Goal: Information Seeking & Learning: Find specific fact

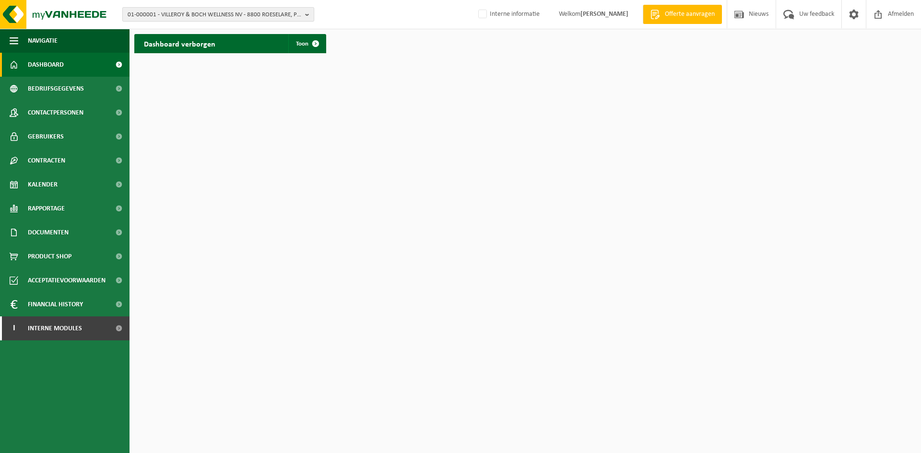
drag, startPoint x: 169, startPoint y: 13, endPoint x: 175, endPoint y: 20, distance: 8.8
click at [169, 13] on span "01-000001 - VILLEROY & BOCH WELLNESS NV - 8800 ROESELARE, POPULIERSTRAAT 1" at bounding box center [215, 15] width 174 height 14
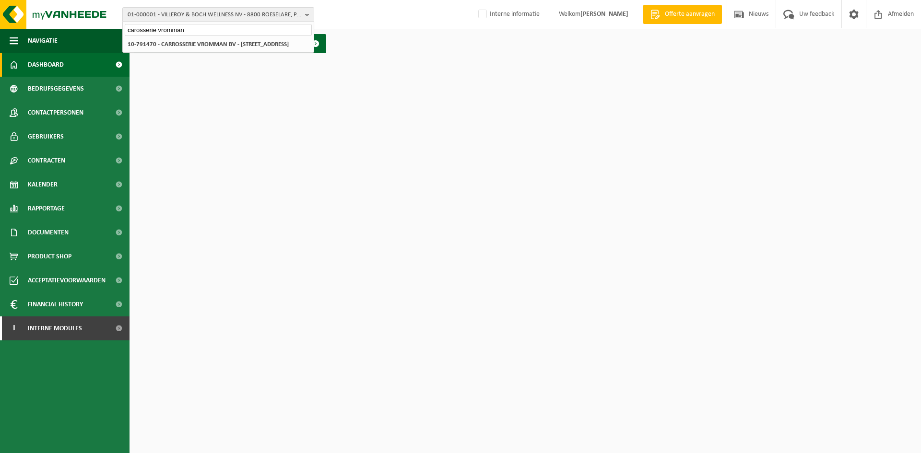
type input "carosserie vromman"
click at [222, 61] on html "01-000001 - VILLEROY & BOCH WELLNESS NV - 8800 ROESELARE, POPULIERSTRAAT 1 caro…" at bounding box center [460, 226] width 921 height 453
click at [229, 45] on strong "10-791470 - CARROSSERIE VROMMAN BV - [STREET_ADDRESS]" at bounding box center [208, 44] width 161 height 6
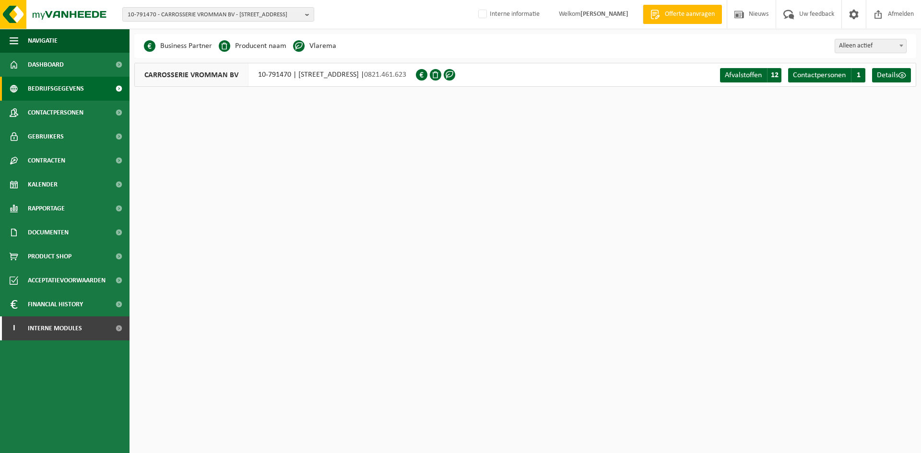
click at [253, 75] on div "CARROSSERIE VROMMAN BV 10-791470 | RUISELEDESTEENWEG 88, 8750 WINGENE | 0821.46…" at bounding box center [275, 75] width 282 height 24
drag, startPoint x: 259, startPoint y: 77, endPoint x: 293, endPoint y: 80, distance: 34.1
click at [293, 80] on div "CARROSSERIE VROMMAN BV 10-791470 | RUISELEDESTEENWEG 88, 8750 WINGENE | 0821.46…" at bounding box center [275, 75] width 282 height 24
copy div "10-791470"
click at [69, 179] on link "Kalender" at bounding box center [64, 185] width 129 height 24
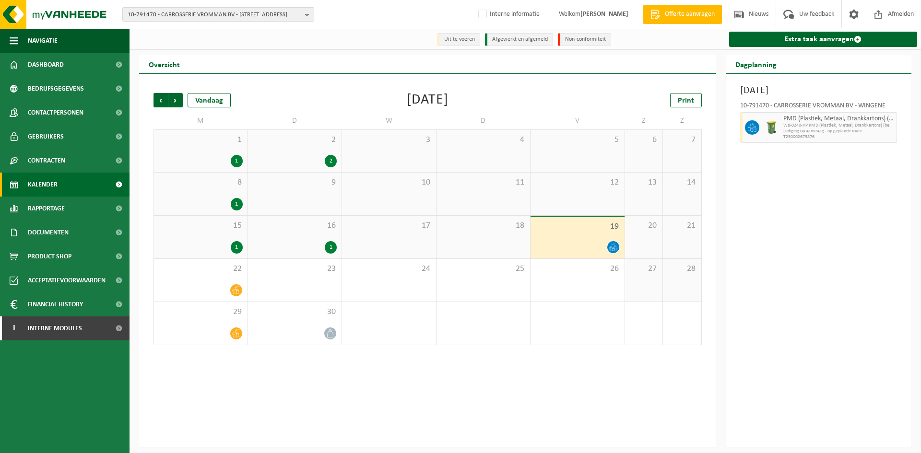
click at [828, 122] on span "PMD (Plastiek, Metaal, Drankkartons) (bedrijven)" at bounding box center [838, 119] width 111 height 8
click at [152, 104] on div "Vorige Volgende Vandaag September 2025 Print M D W D V Z Z 1 1 2 2 3 4 5 6 7 8 …" at bounding box center [428, 218] width 558 height 271
click at [154, 103] on span "Vorige" at bounding box center [160, 100] width 14 height 14
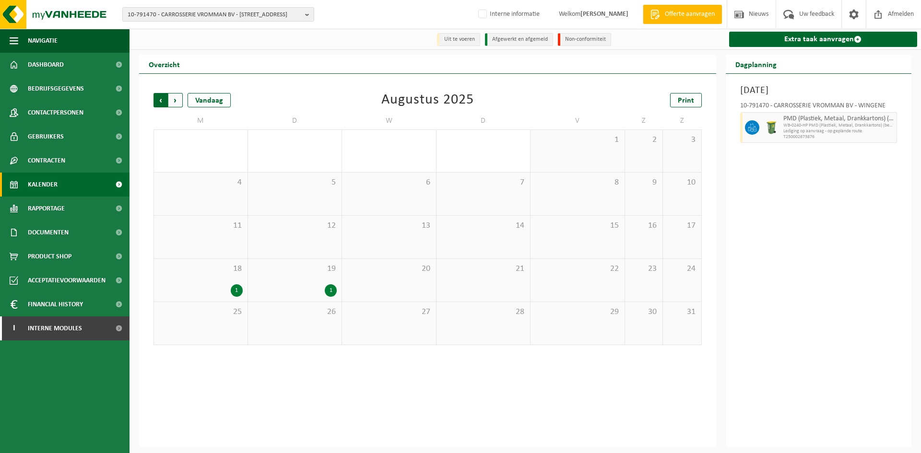
click at [173, 103] on span "Volgende" at bounding box center [175, 100] width 14 height 14
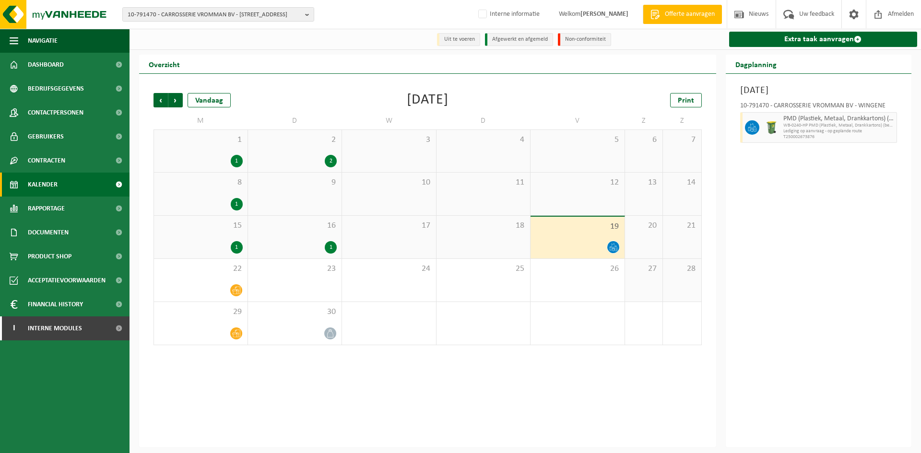
click at [810, 126] on span "WB-0240-HP PMD (Plastiek, Metaal, Drankkartons) (bedrijven)" at bounding box center [838, 126] width 111 height 6
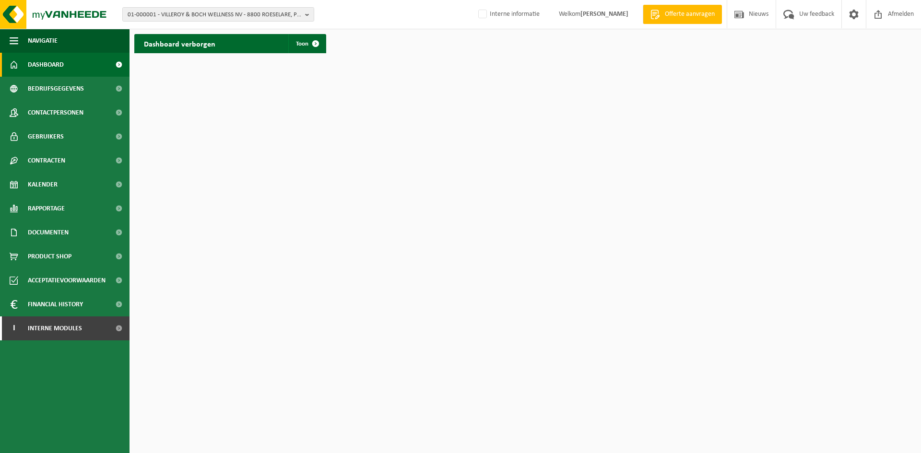
click at [178, 144] on html "01-000001 - VILLEROY & BOCH WELLNESS NV - 8800 ROESELARE, POPULIERSTRAAT 1 01-0…" at bounding box center [460, 226] width 921 height 453
click at [146, 12] on span "01-000001 - VILLEROY & BOCH WELLNESS NV - 8800 ROESELARE, POPULIERSTRAAT 1" at bounding box center [215, 15] width 174 height 14
drag, startPoint x: 176, startPoint y: 22, endPoint x: 132, endPoint y: 27, distance: 43.4
click at [132, 26] on div "metagra" at bounding box center [218, 29] width 191 height 15
drag, startPoint x: 166, startPoint y: 34, endPoint x: -48, endPoint y: 27, distance: 215.0
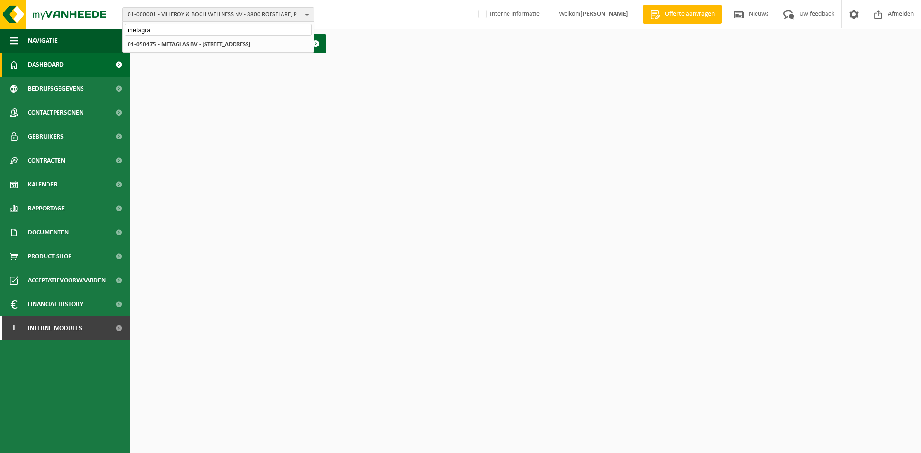
click at [0, 27] on html "01-000001 - VILLEROY & BOCH WELLNESS NV - 8800 ROESELARE, POPULIERSTRAAT 1 meta…" at bounding box center [460, 226] width 921 height 453
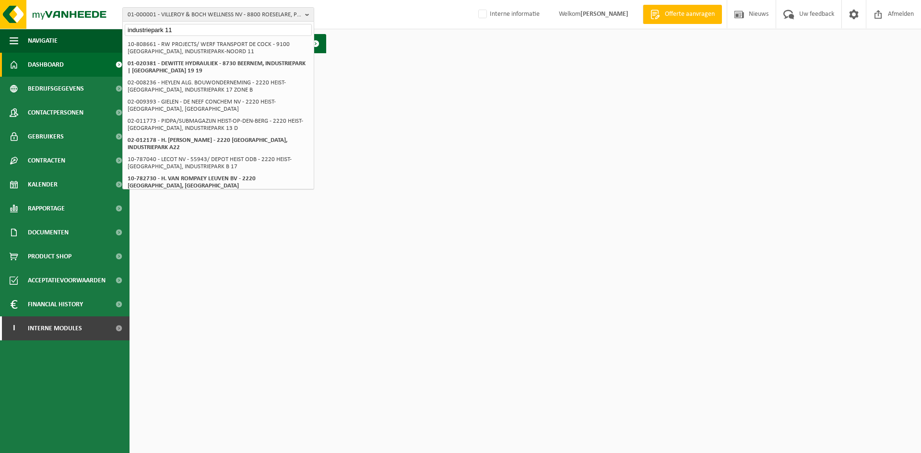
click at [163, 28] on input "industriepark 11" at bounding box center [218, 30] width 187 height 12
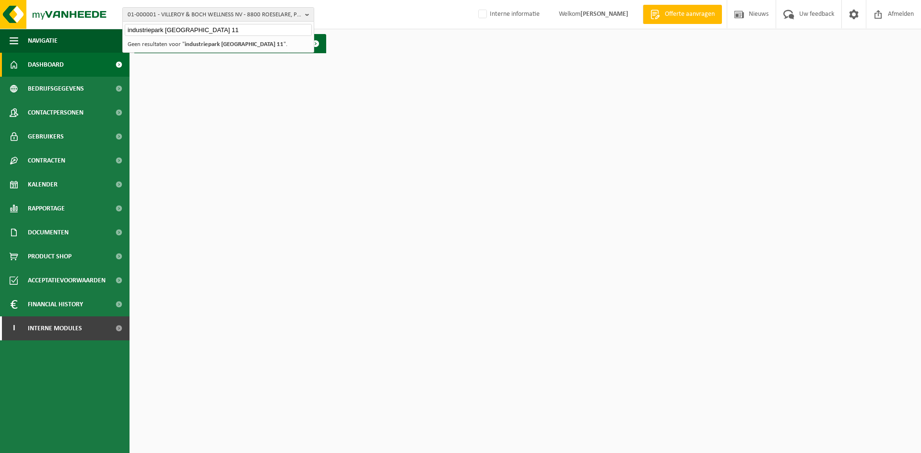
click at [178, 29] on input "industriepark drongen 11" at bounding box center [218, 30] width 187 height 12
click at [224, 29] on input "industriepark 11" at bounding box center [218, 30] width 187 height 12
paste input "drongen"
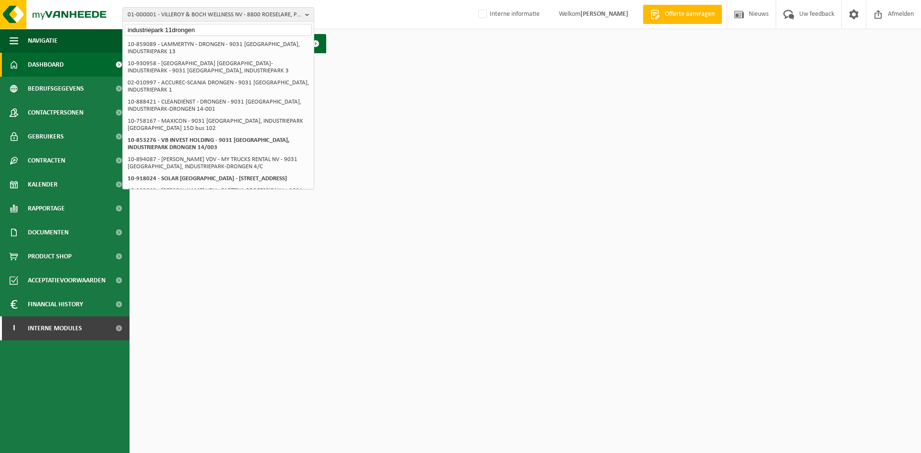
click at [172, 29] on input "industriepark 11drongen" at bounding box center [218, 30] width 187 height 12
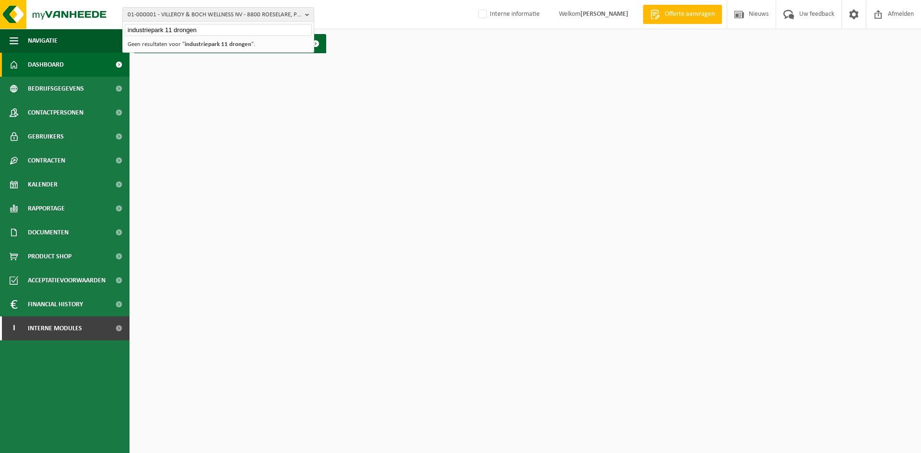
click at [221, 31] on input "industriepark 11 drongen" at bounding box center [218, 30] width 187 height 12
drag, startPoint x: 241, startPoint y: 29, endPoint x: -51, endPoint y: 2, distance: 293.3
click at [0, 2] on html "01-000001 - VILLEROY & BOCH WELLNESS NV - 8800 ROESELARE, POPULIERSTRAAT 1 indu…" at bounding box center [460, 226] width 921 height 453
paste input "01-089540"
type input "01-089540"
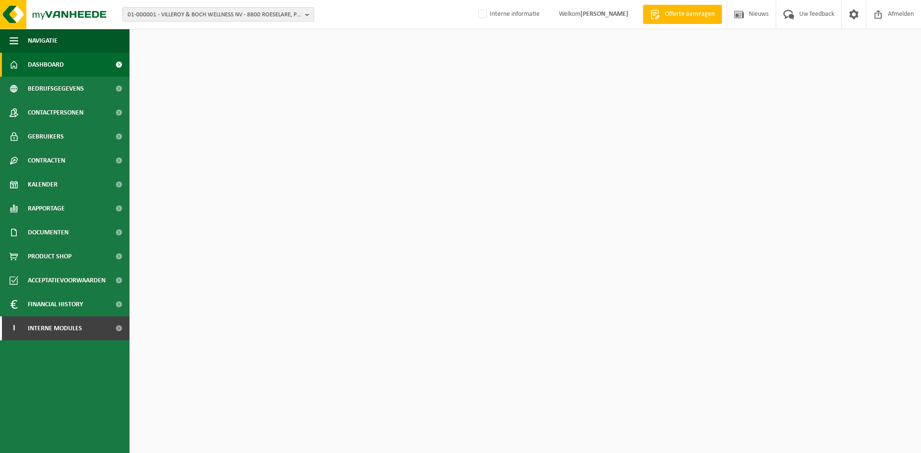
click at [162, 13] on span "01-000001 - VILLEROY & BOCH WELLNESS NV - 8800 ROESELARE, POPULIERSTRAAT 1" at bounding box center [215, 15] width 174 height 14
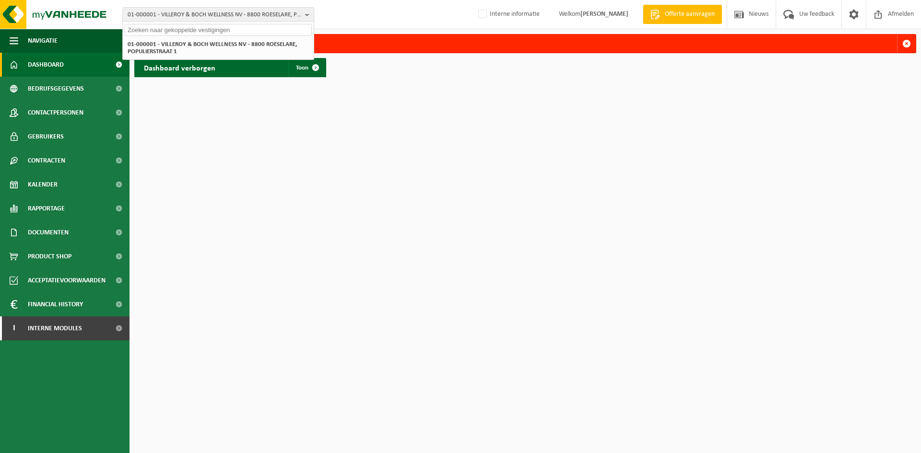
paste input "01-089540"
click at [210, 23] on div "01-089540" at bounding box center [218, 29] width 191 height 15
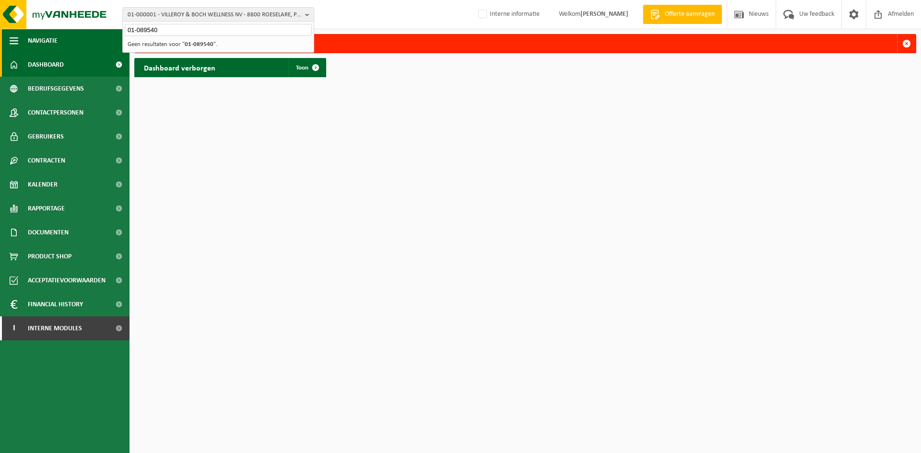
drag, startPoint x: 234, startPoint y: 31, endPoint x: 11, endPoint y: 32, distance: 223.5
click at [11, 32] on div "01-000001 - VILLEROY & BOCH WELLNESS NV - 8800 ROESELARE, POPULIERSTRAAT 1 01-0…" at bounding box center [460, 41] width 921 height 82
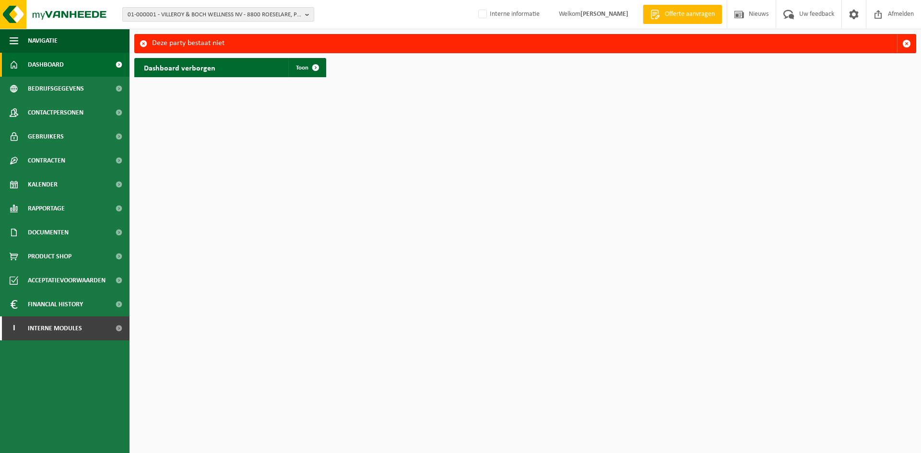
click at [263, 10] on span "01-000001 - VILLEROY & BOCH WELLNESS NV - 8800 ROESELARE, POPULIERSTRAAT 1" at bounding box center [215, 15] width 174 height 14
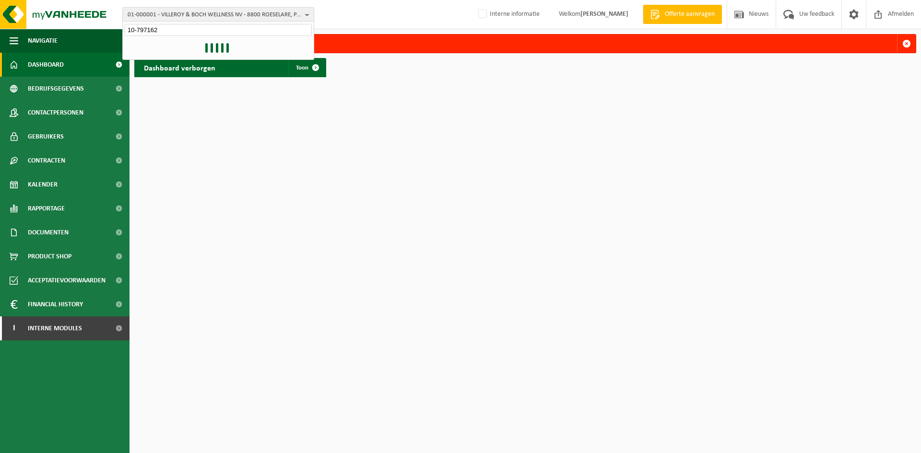
type input "10-797162"
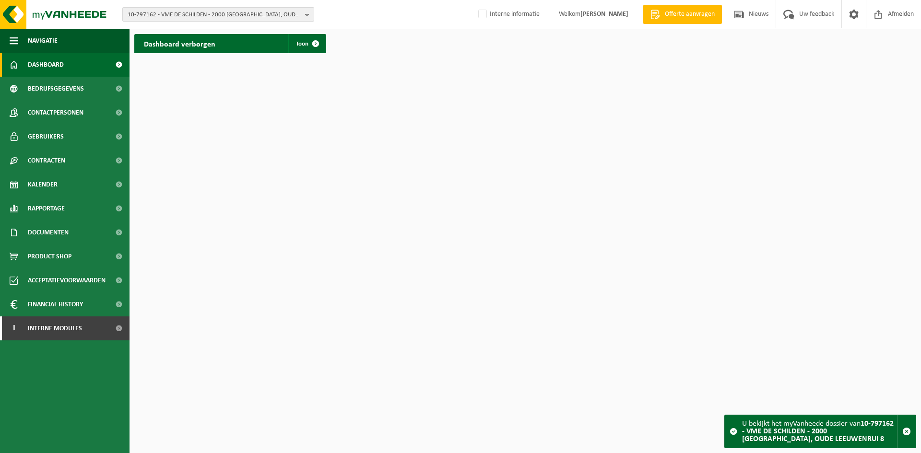
click at [169, 21] on span "10-797162 - VME DE SCHILDEN - 2000 [GEOGRAPHIC_DATA], OUDE LEEUWENRUI 8" at bounding box center [215, 15] width 174 height 14
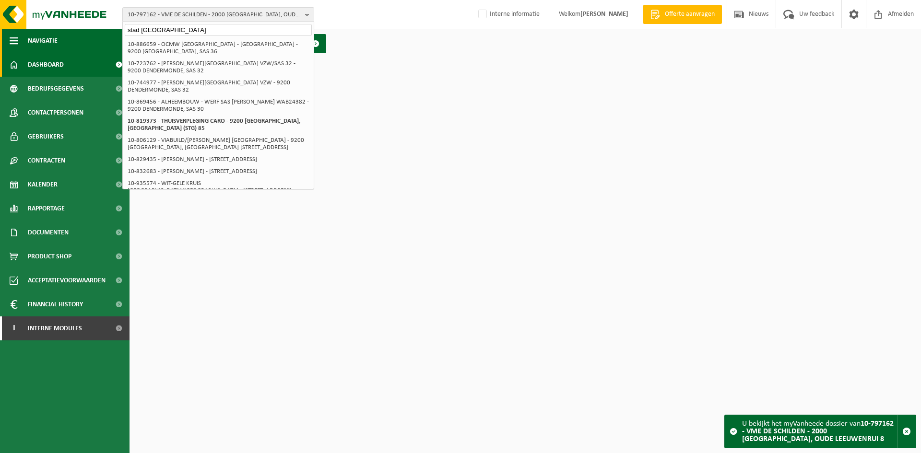
drag, startPoint x: 143, startPoint y: 29, endPoint x: 62, endPoint y: 30, distance: 81.1
click at [62, 30] on div "10-797162 - VME DE SCHILDEN - 2000 [GEOGRAPHIC_DATA], [GEOGRAPHIC_DATA] 8 stad …" at bounding box center [460, 29] width 921 height 58
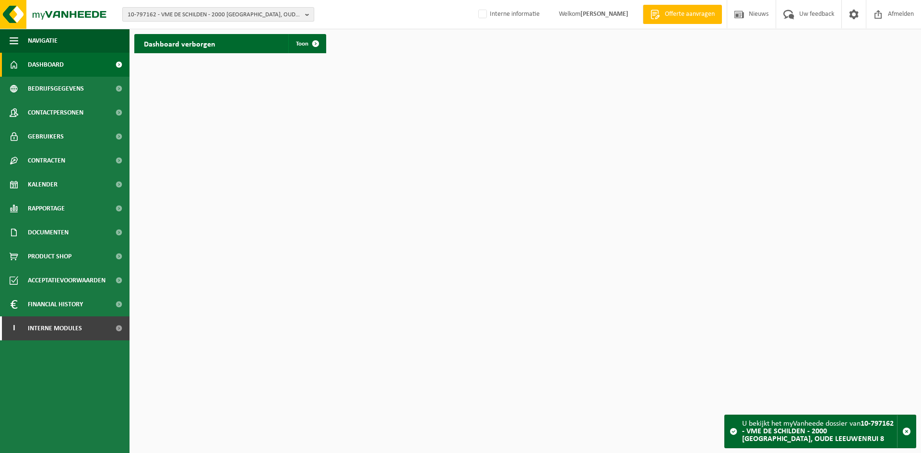
click at [214, 12] on span "10-797162 - VME DE SCHILDEN - 2000 [GEOGRAPHIC_DATA], OUDE LEEUWENRUI 8" at bounding box center [215, 15] width 174 height 14
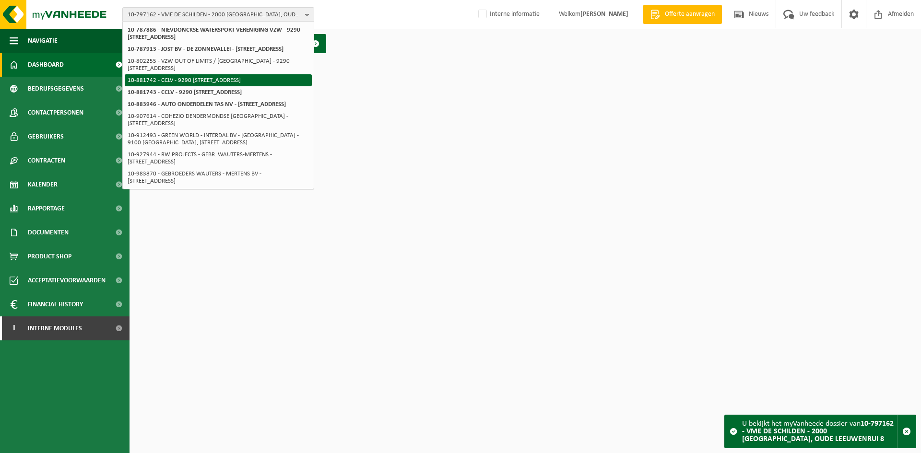
scroll to position [324, 0]
type input "dendermonde"
click at [218, 11] on span "10-797162 - VME DE SCHILDEN - 2000 [GEOGRAPHIC_DATA], OUDE LEEUWENRUI 8" at bounding box center [215, 15] width 174 height 14
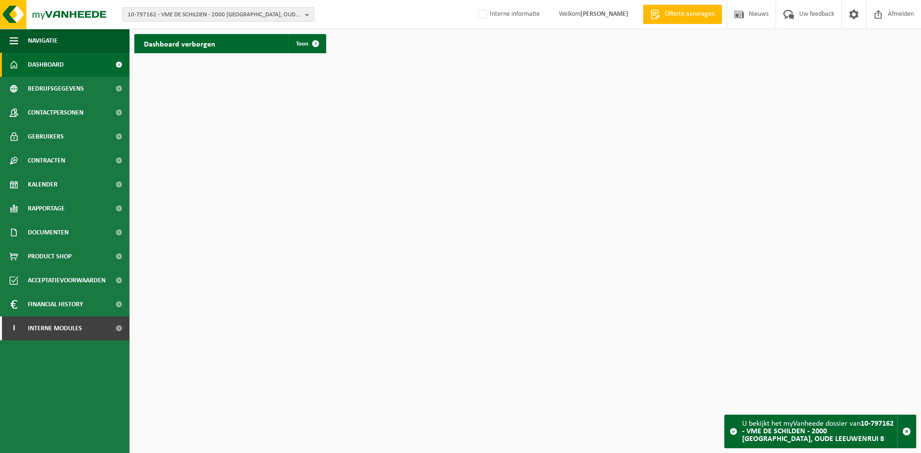
click at [218, 11] on span "10-797162 - VME DE SCHILDEN - 2000 [GEOGRAPHIC_DATA], OUDE LEEUWENRUI 8" at bounding box center [215, 15] width 174 height 14
paste input "10-797227"
type input "10-797227"
click at [200, 45] on strong "10-797227" at bounding box center [199, 44] width 29 height 6
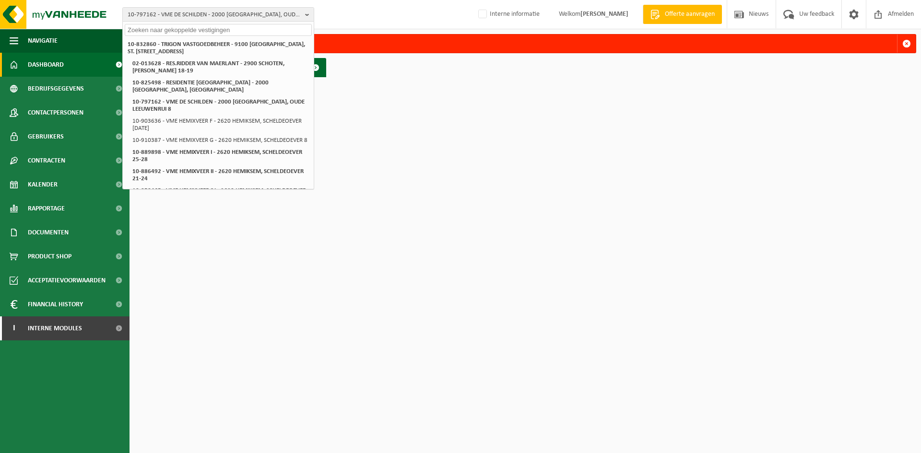
click at [171, 35] on input "text" at bounding box center [218, 30] width 187 height 12
paste input "10-771896"
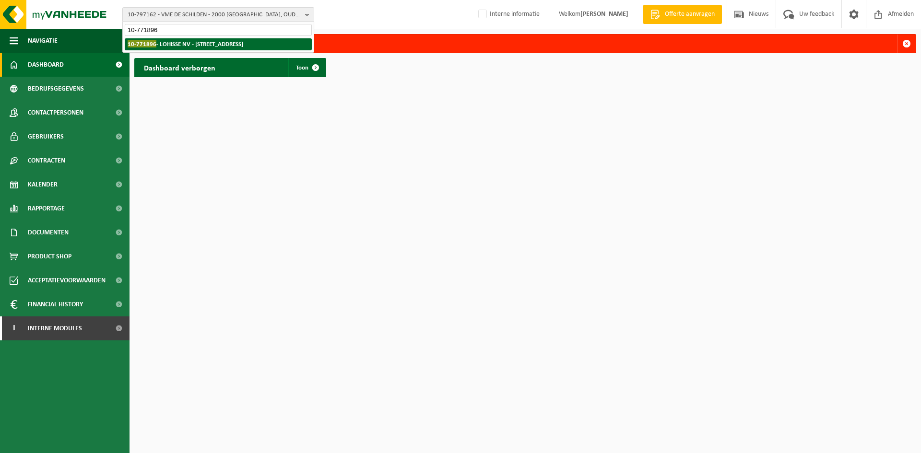
type input "10-771896"
click at [176, 50] on li "10-771896 - LOHISSE NV - 1730 ASSE, DENDERMONDSESTEENWEG 177" at bounding box center [218, 44] width 187 height 12
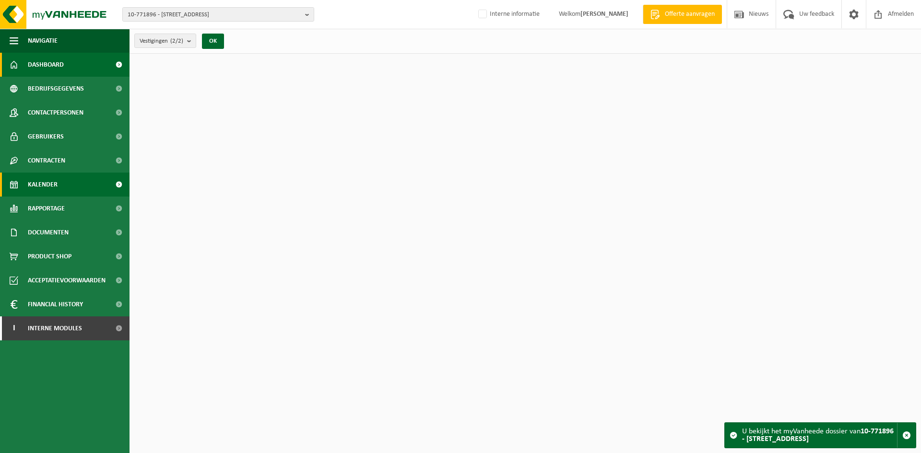
click at [60, 185] on link "Kalender" at bounding box center [64, 185] width 129 height 24
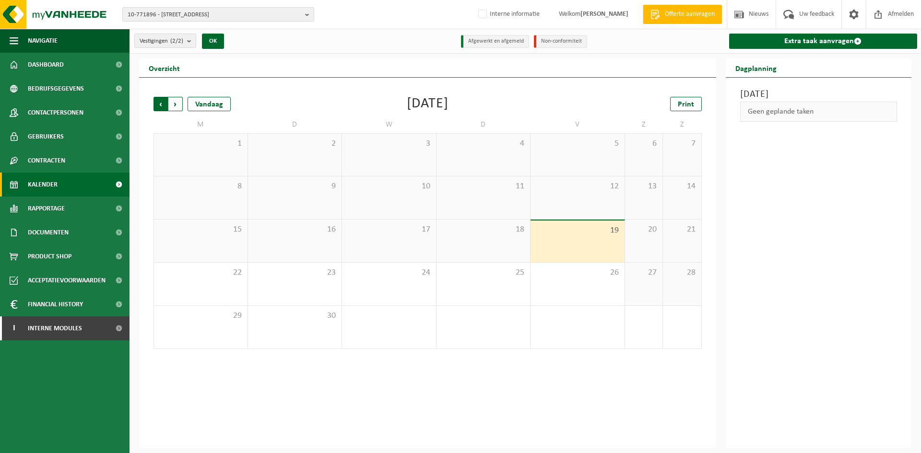
click at [169, 104] on span "Volgende" at bounding box center [175, 104] width 14 height 14
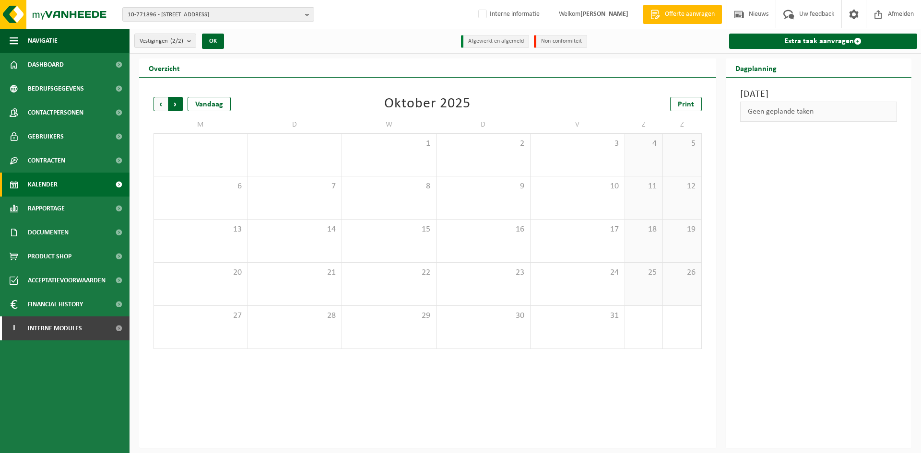
click at [161, 106] on span "Vorige" at bounding box center [160, 104] width 14 height 14
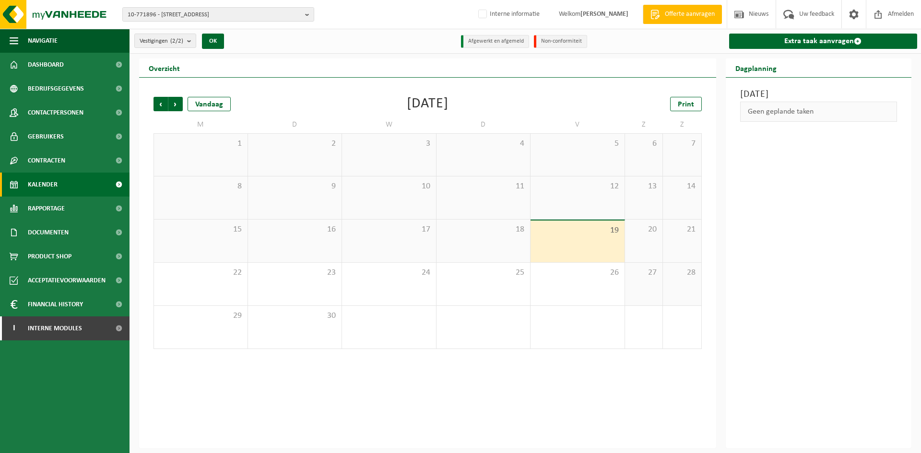
click at [161, 106] on span "Vorige" at bounding box center [160, 104] width 14 height 14
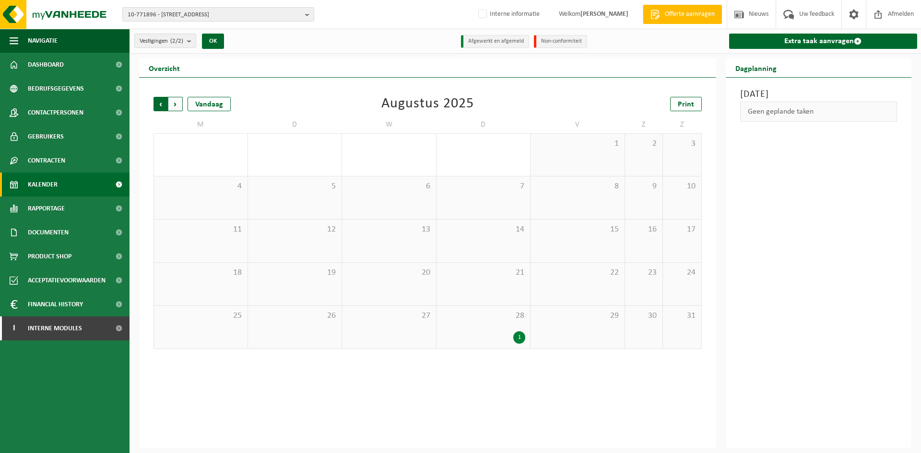
click at [172, 100] on span "Volgende" at bounding box center [175, 104] width 14 height 14
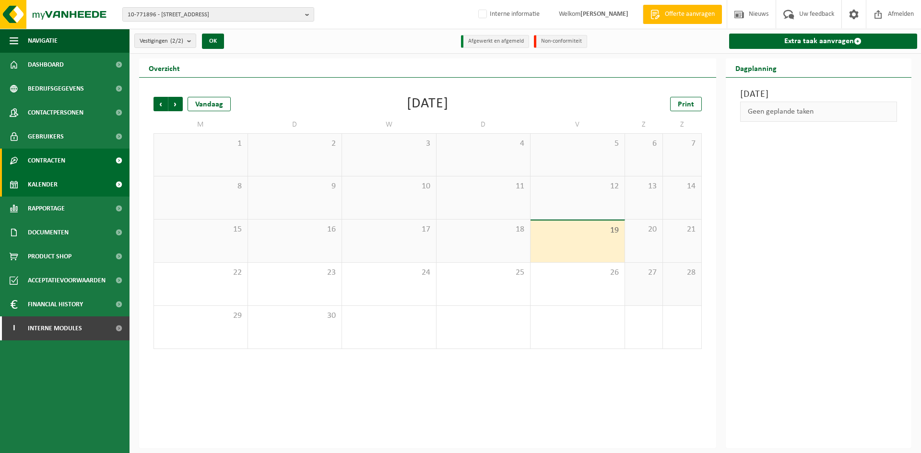
click at [53, 169] on span "Contracten" at bounding box center [46, 161] width 37 height 24
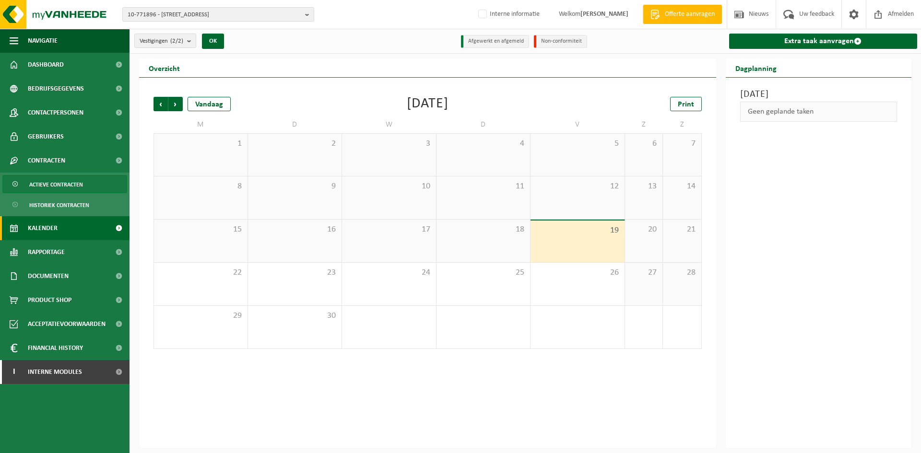
click at [82, 187] on span "Actieve contracten" at bounding box center [56, 185] width 54 height 18
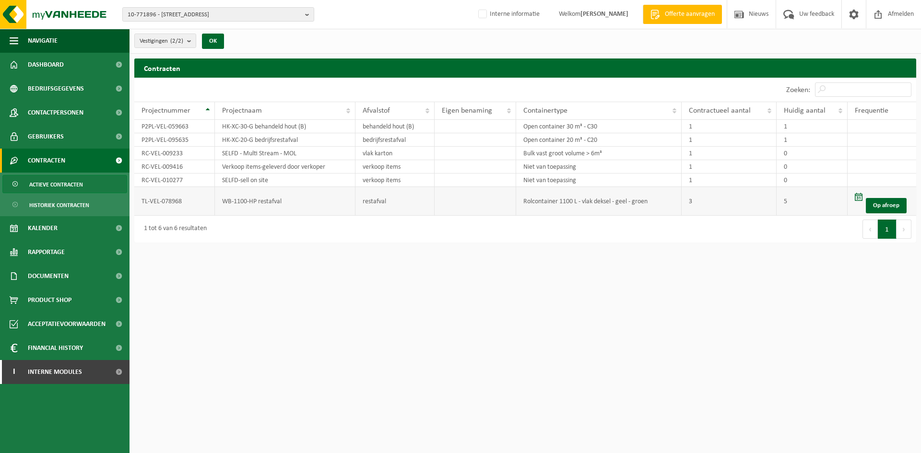
click at [180, 197] on td "TL-VEL-078968" at bounding box center [174, 201] width 81 height 29
copy td "TL-VEL-078968"
click at [48, 232] on span "Kalender" at bounding box center [43, 228] width 30 height 24
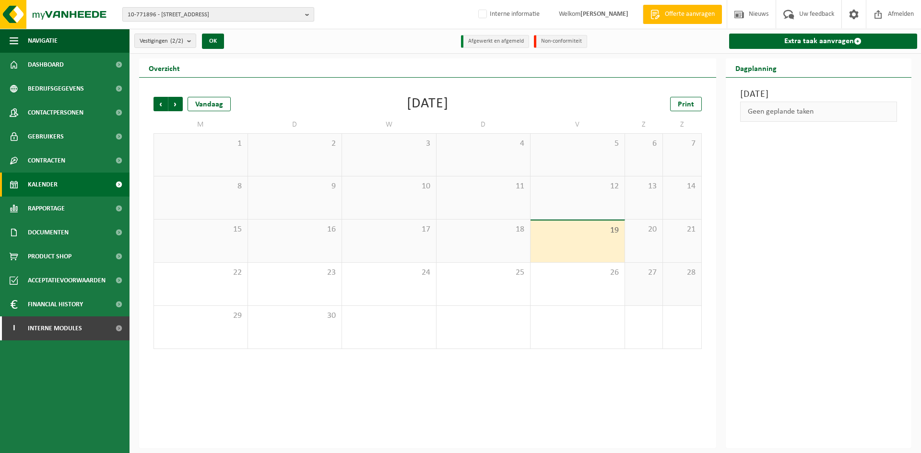
click at [187, 13] on span "10-771896 - LOHISSE NV - 1730 ASSE, DENDERMONDSESTEENWEG 177" at bounding box center [215, 15] width 174 height 14
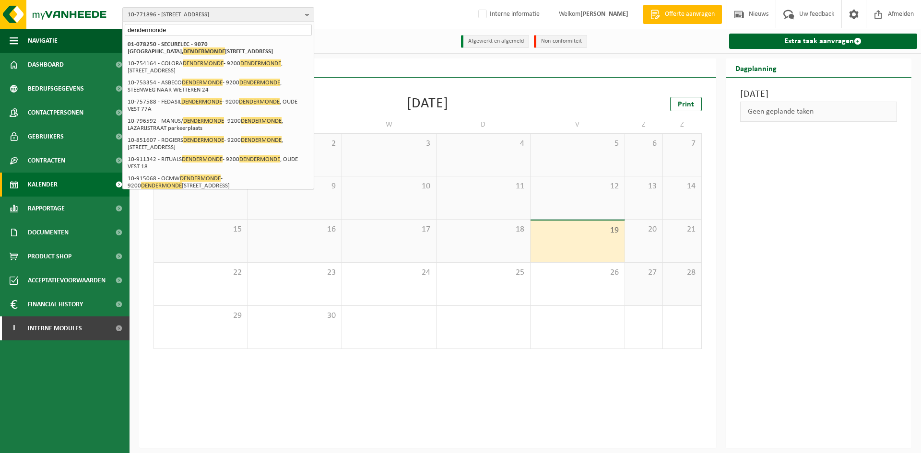
drag, startPoint x: 206, startPoint y: 30, endPoint x: -45, endPoint y: 27, distance: 250.8
click at [0, 27] on html "10-771896 - LOHISSE NV - 1730 ASSE, DENDERMONDSESTEENWEG 177 dendermonde 10-771…" at bounding box center [460, 226] width 921 height 453
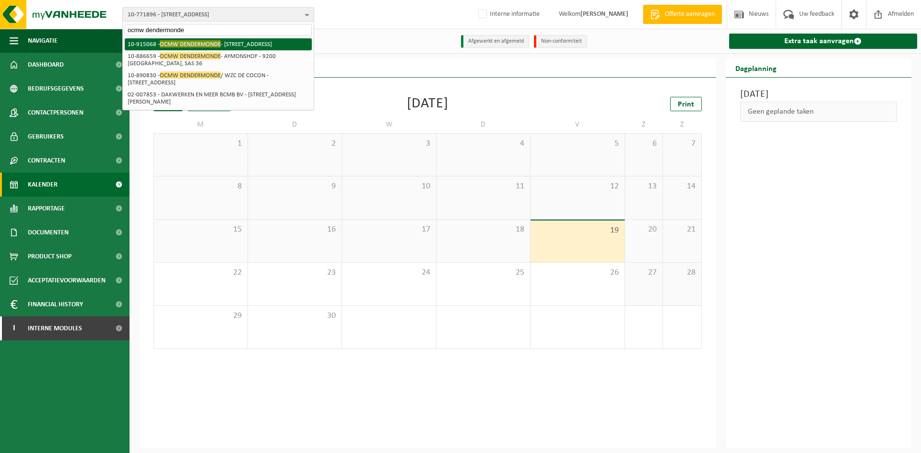
type input "ocmw dendermonde"
click at [193, 48] on li "10-915068 - OCMW DENDERMONDE - 9200 DENDERMONDE, KROONVELDLAAN 40" at bounding box center [218, 44] width 187 height 12
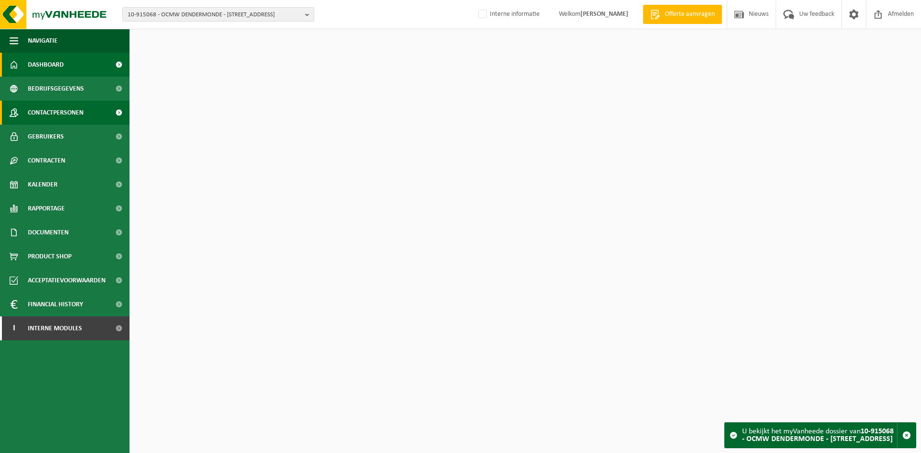
click at [82, 110] on span "Contactpersonen" at bounding box center [56, 113] width 56 height 24
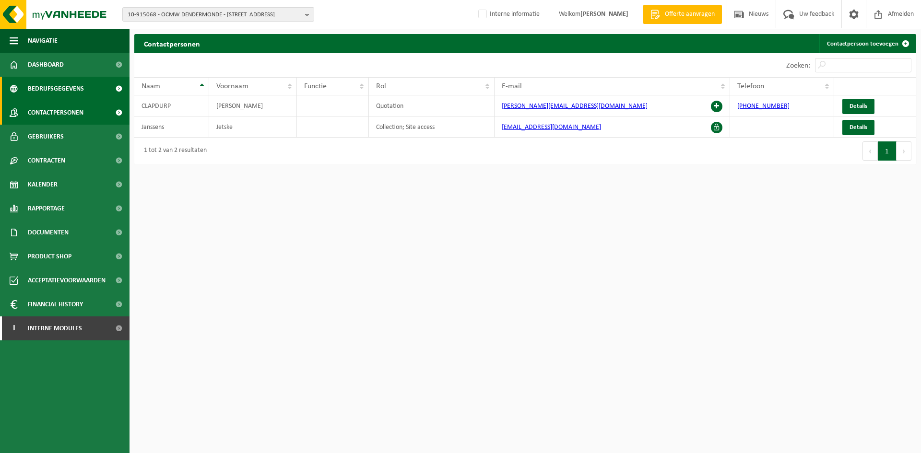
click at [54, 85] on span "Bedrijfsgegevens" at bounding box center [56, 89] width 56 height 24
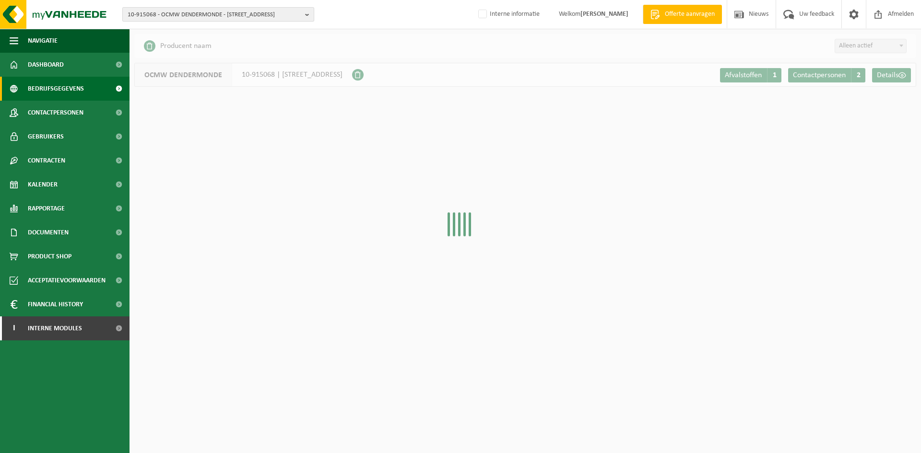
click at [164, 16] on span "10-915068 - OCMW DENDERMONDE - [STREET_ADDRESS]" at bounding box center [215, 15] width 174 height 14
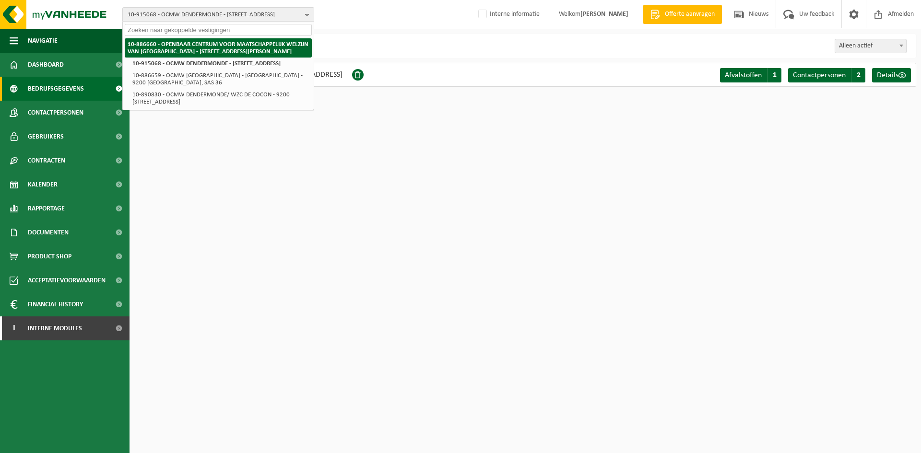
click at [185, 49] on strong "10-886660 - OPENBAAR CENTRUM VOOR MAATSCHAPPELIJK WELZIJN VAN [GEOGRAPHIC_DATA]…" at bounding box center [218, 47] width 181 height 13
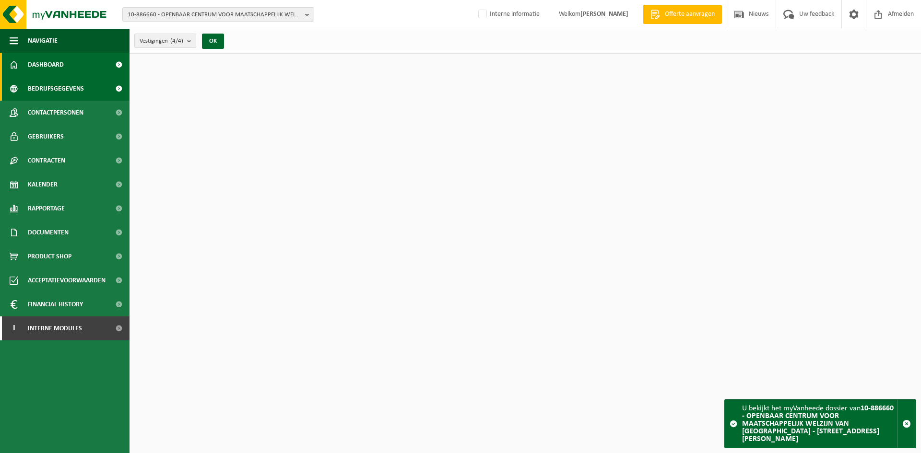
click at [56, 93] on span "Bedrijfsgegevens" at bounding box center [56, 89] width 56 height 24
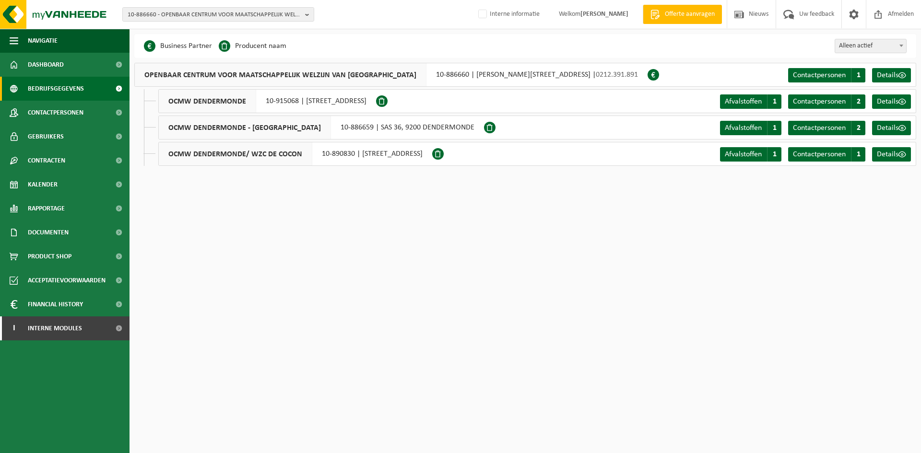
click at [420, 74] on div "OPENBAAR CENTRUM VOOR MAATSCHAPPELIJK WELZIJN VAN DENDERMONDE 10-886660 | FRANZ…" at bounding box center [390, 75] width 513 height 24
drag, startPoint x: 416, startPoint y: 73, endPoint x: 451, endPoint y: 76, distance: 35.1
click at [451, 76] on div "OPENBAAR CENTRUM VOOR MAATSCHAPPELIJK WELZIJN VAN DENDERMONDE 10-886660 | FRANZ…" at bounding box center [390, 75] width 513 height 24
copy div "10-886660"
click at [230, 15] on span "10-886660 - OPENBAAR CENTRUM VOOR MAATSCHAPPELIJK WELZIJN VAN DENDERMONDE - 920…" at bounding box center [215, 15] width 174 height 14
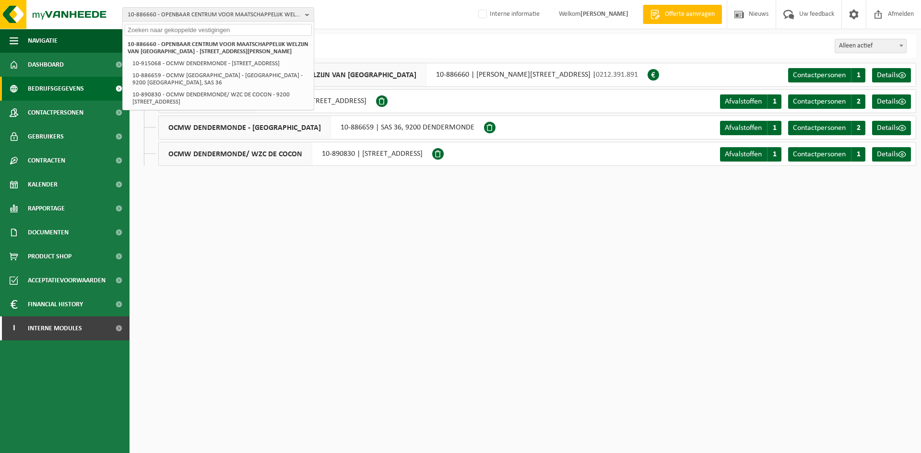
click at [181, 29] on input "text" at bounding box center [218, 30] width 187 height 12
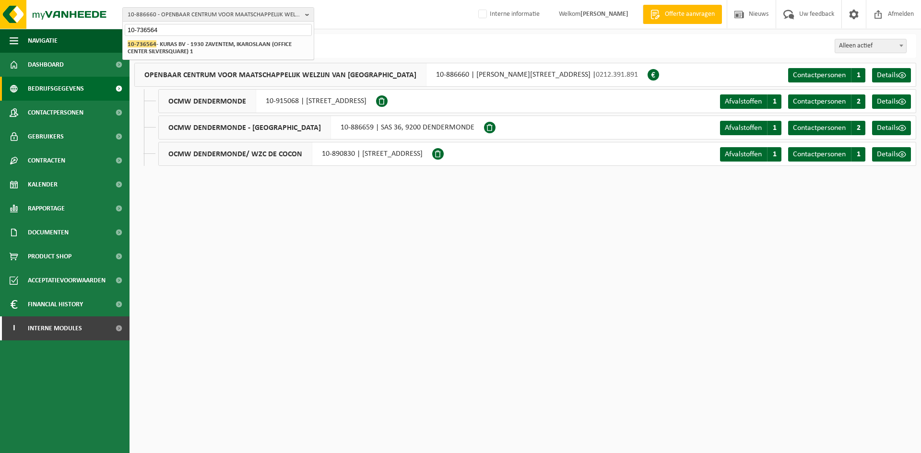
type input "10-736564"
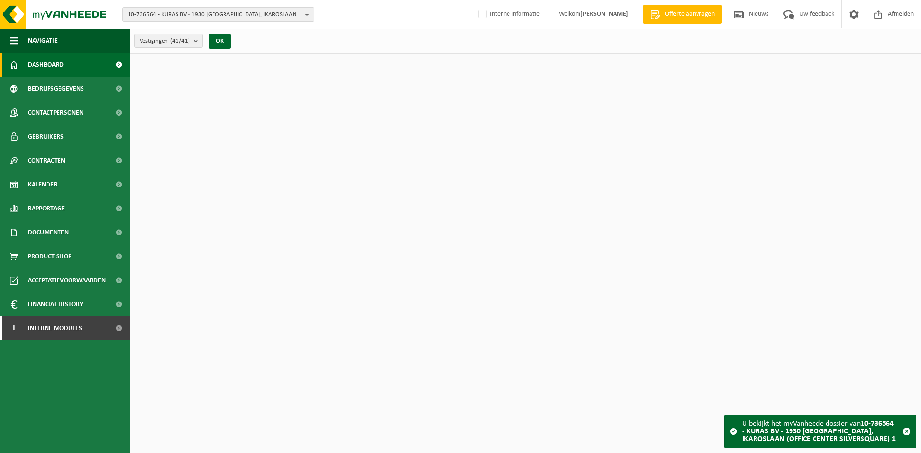
click at [77, 68] on link "Dashboard" at bounding box center [64, 65] width 129 height 24
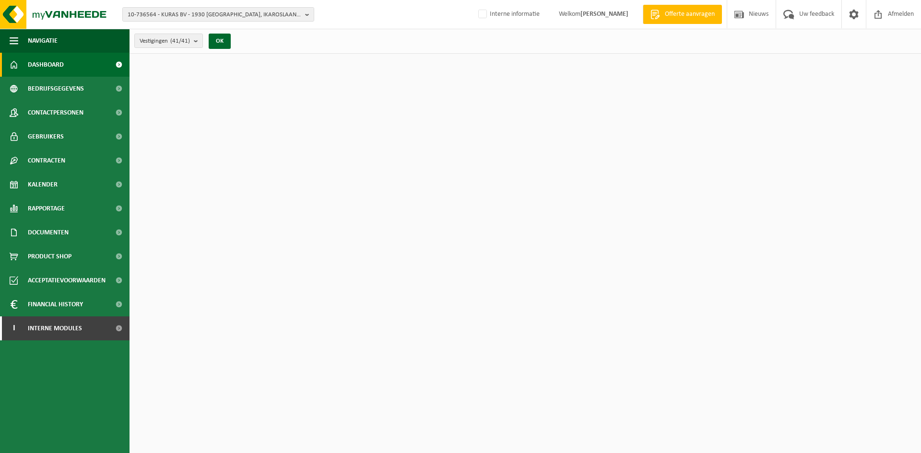
drag, startPoint x: 94, startPoint y: 60, endPoint x: 249, endPoint y: 80, distance: 156.6
click at [94, 60] on link "Dashboard" at bounding box center [64, 65] width 129 height 24
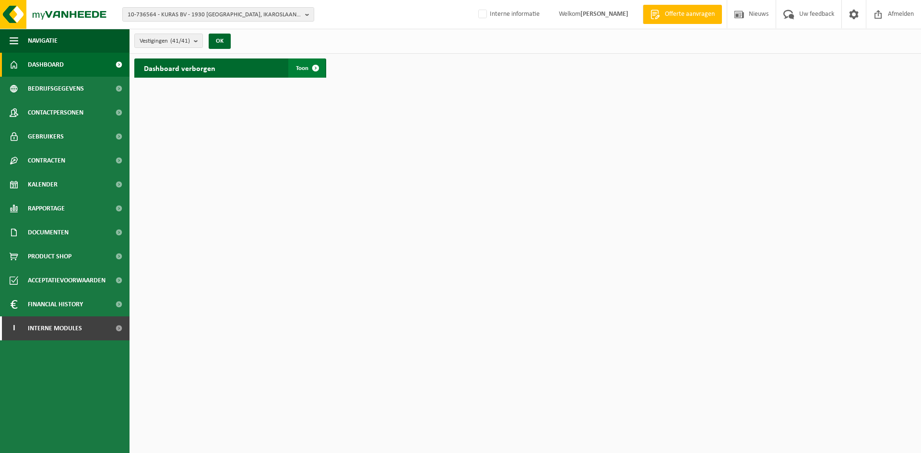
click at [315, 68] on span at bounding box center [315, 68] width 19 height 19
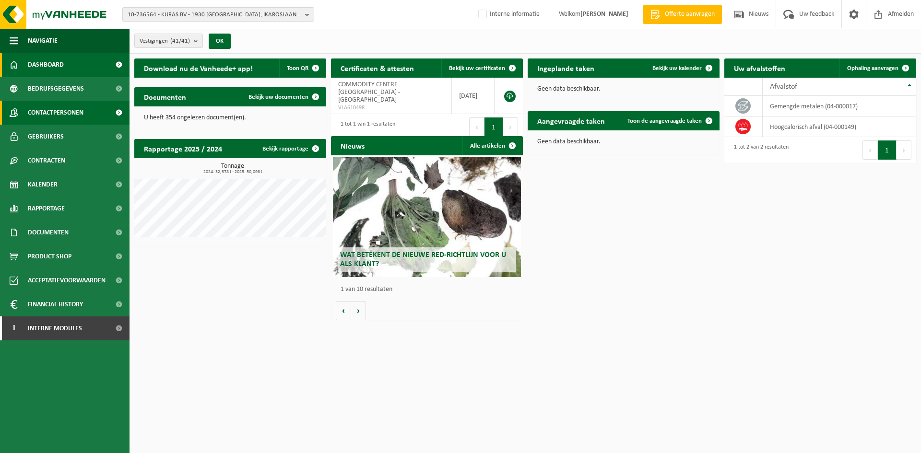
click at [56, 107] on span "Contactpersonen" at bounding box center [56, 113] width 56 height 24
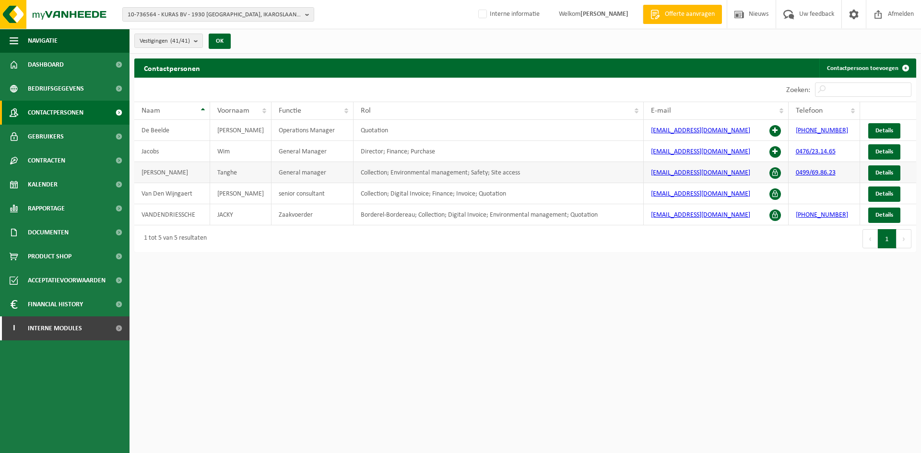
click at [420, 173] on td "Collection; Environmental management; Safety; Site access" at bounding box center [498, 172] width 291 height 21
click at [544, 212] on td "Borderel-Bordereau; Collection; Digital Invoice; Environmental management; Quot…" at bounding box center [498, 214] width 291 height 21
click at [54, 62] on span "Dashboard" at bounding box center [46, 65] width 36 height 24
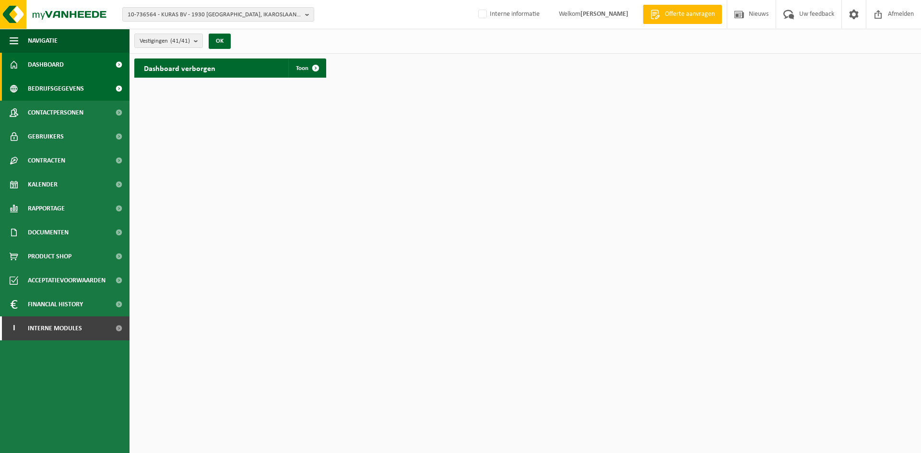
click at [73, 88] on span "Bedrijfsgegevens" at bounding box center [56, 89] width 56 height 24
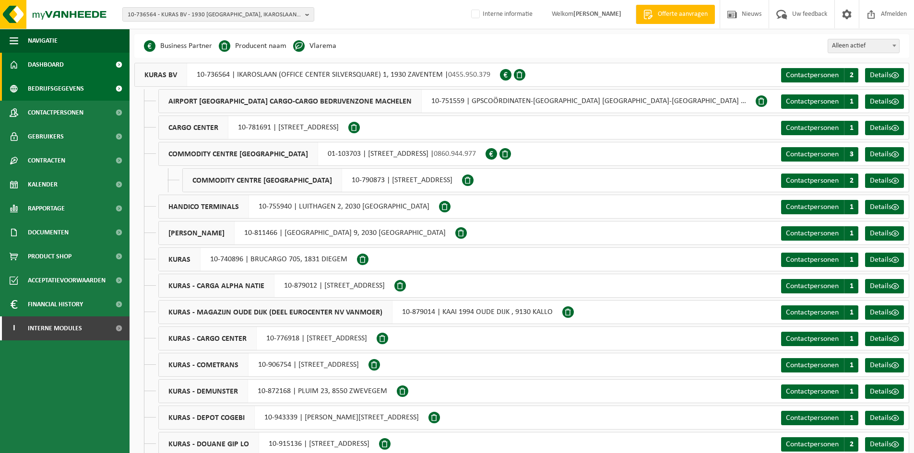
click at [64, 59] on link "Dashboard" at bounding box center [64, 65] width 129 height 24
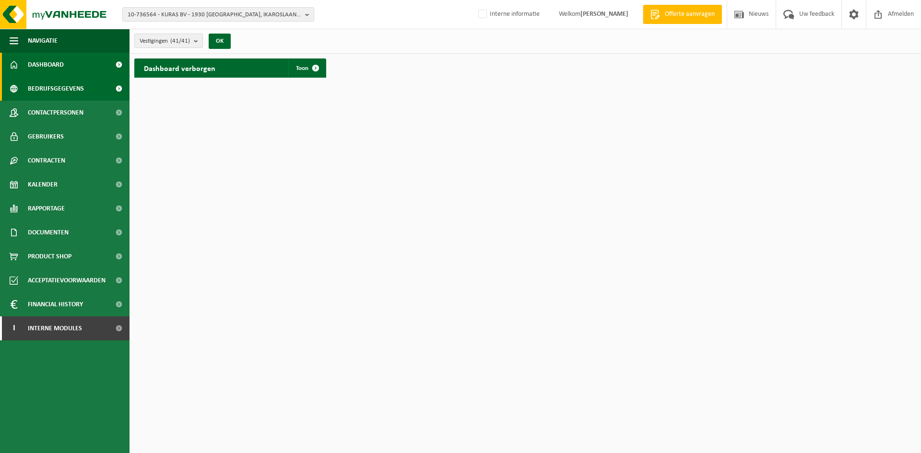
click at [71, 91] on span "Bedrijfsgegevens" at bounding box center [56, 89] width 56 height 24
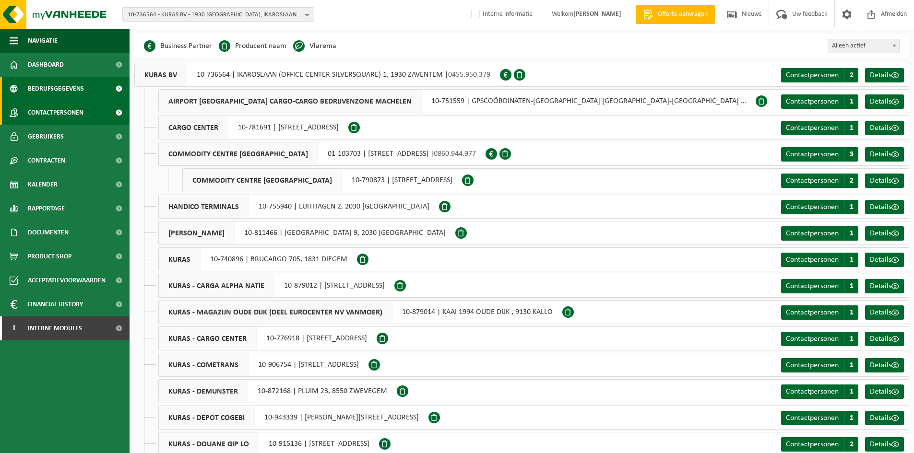
click at [69, 117] on span "Contactpersonen" at bounding box center [56, 113] width 56 height 24
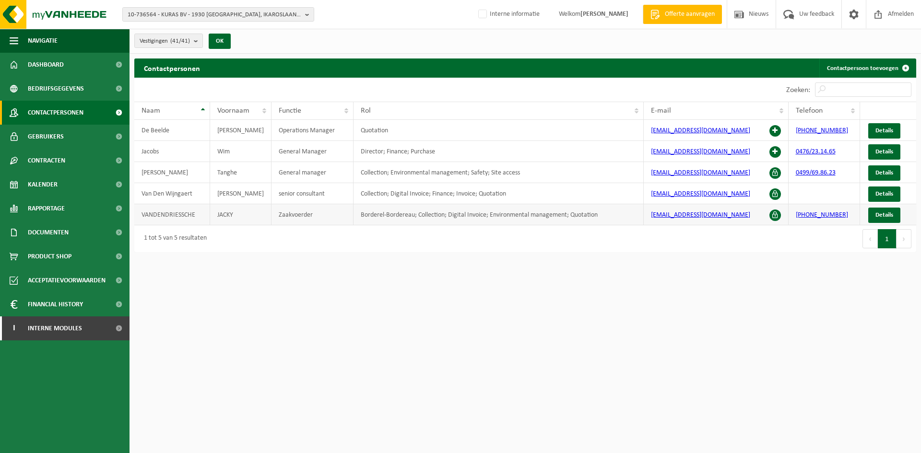
click at [366, 216] on td "Borderel-Bordereau; Collection; Digital Invoice; Environmental management; Quot…" at bounding box center [498, 214] width 291 height 21
click at [76, 84] on span "Bedrijfsgegevens" at bounding box center [56, 89] width 56 height 24
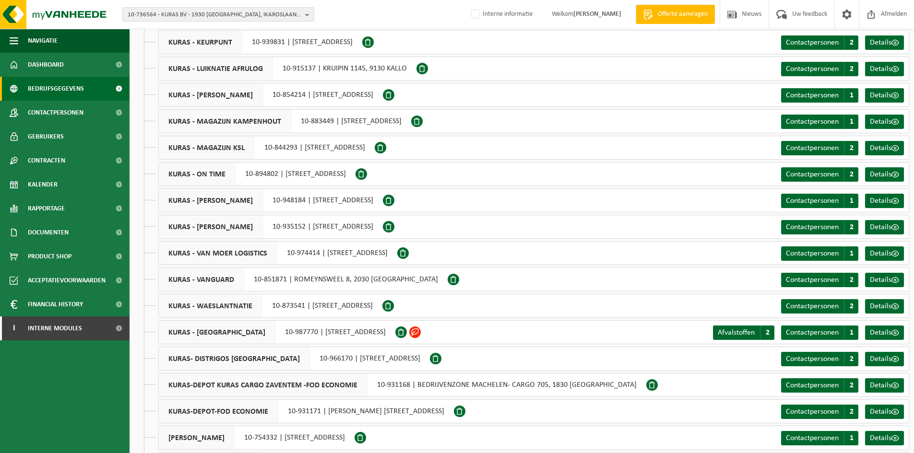
scroll to position [703, 0]
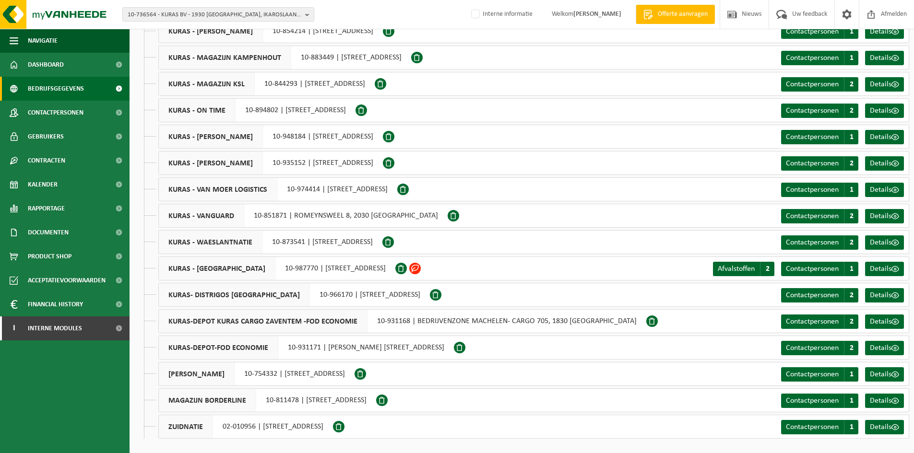
click at [322, 266] on div "KURAS - WESTLANDIA 10-987770 | ZWAANHOFWEG 2, 8900 IEPER" at bounding box center [276, 269] width 237 height 24
click at [447, 263] on div "KURAS - WESTLANDIA 10-987770 | ZWAANHOFWEG 2, 8900 IEPER Afvalstoffen A 2 Conta…" at bounding box center [533, 269] width 751 height 24
click at [420, 270] on span at bounding box center [415, 269] width 12 height 12
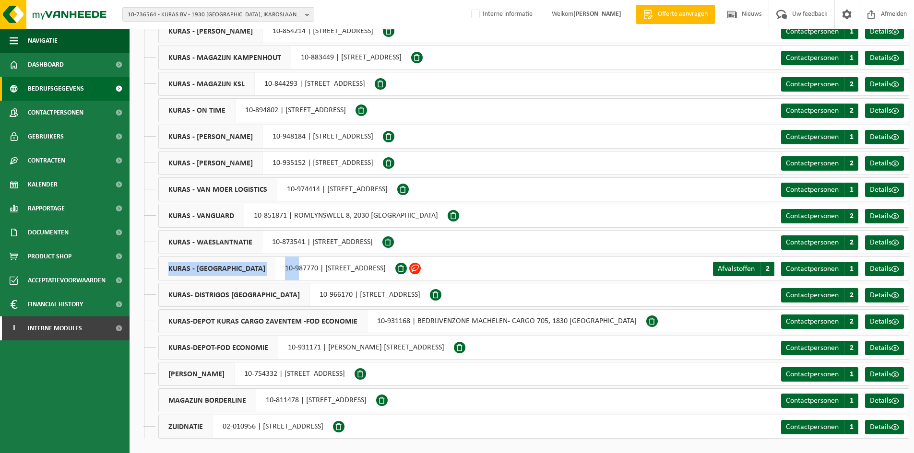
drag, startPoint x: 456, startPoint y: 271, endPoint x: 273, endPoint y: 266, distance: 183.3
click at [273, 266] on div "KURAS - WESTLANDIA 10-987770 | ZWAANHOFWEG 2, 8900 IEPER Afvalstoffen A 2 Conta…" at bounding box center [533, 269] width 751 height 24
drag, startPoint x: 311, startPoint y: 265, endPoint x: 325, endPoint y: 265, distance: 14.4
click at [325, 265] on div "KURAS - WESTLANDIA 10-987770 | ZWAANHOFWEG 2, 8900 IEPER" at bounding box center [276, 269] width 237 height 24
drag, startPoint x: 260, startPoint y: 267, endPoint x: 370, endPoint y: 268, distance: 109.8
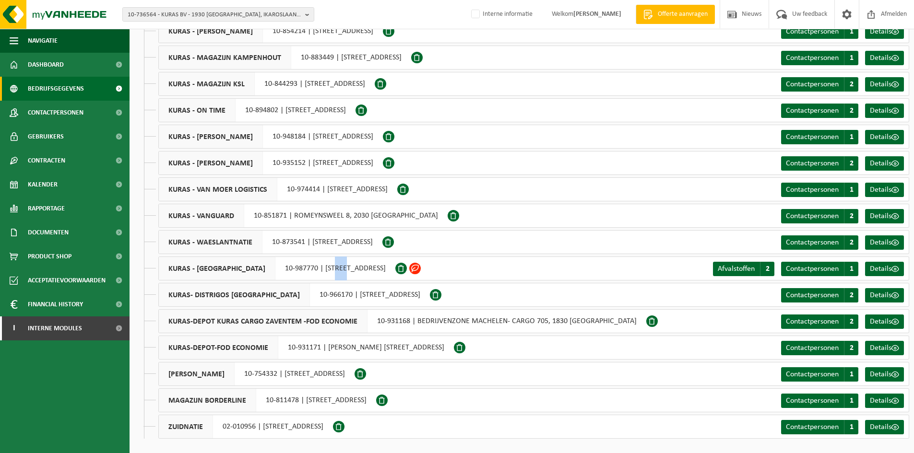
click at [370, 268] on div "KURAS - WESTLANDIA 10-987770 | ZWAANHOFWEG 2, 8900 IEPER" at bounding box center [276, 269] width 237 height 24
click at [440, 268] on div "KURAS - WESTLANDIA 10-987770 | ZWAANHOFWEG 2, 8900 IEPER Afvalstoffen A 2 Conta…" at bounding box center [533, 269] width 751 height 24
drag, startPoint x: 259, startPoint y: 272, endPoint x: 409, endPoint y: 270, distance: 149.7
click at [391, 270] on div "KURAS - WESTLANDIA 10-987770 | ZWAANHOFWEG 2, 8900 IEPER" at bounding box center [276, 269] width 237 height 24
click at [266, 259] on div "KURAS - WESTLANDIA 10-987770 | ZWAANHOFWEG 2, 8900 IEPER" at bounding box center [276, 269] width 237 height 24
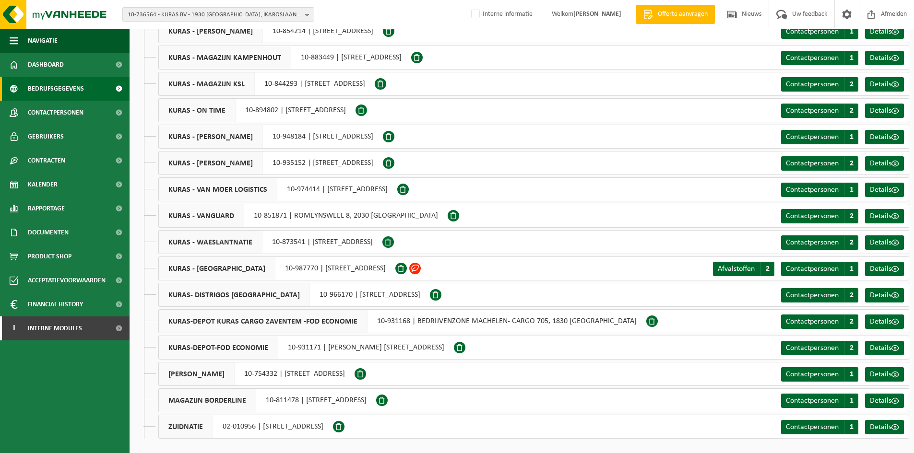
click at [260, 267] on div "KURAS - WESTLANDIA 10-987770 | ZWAANHOFWEG 2, 8900 IEPER" at bounding box center [276, 269] width 237 height 24
click at [319, 271] on div "KURAS - WESTLANDIA 10-987770 | ZWAANHOFWEG 2, 8900 IEPER" at bounding box center [276, 269] width 237 height 24
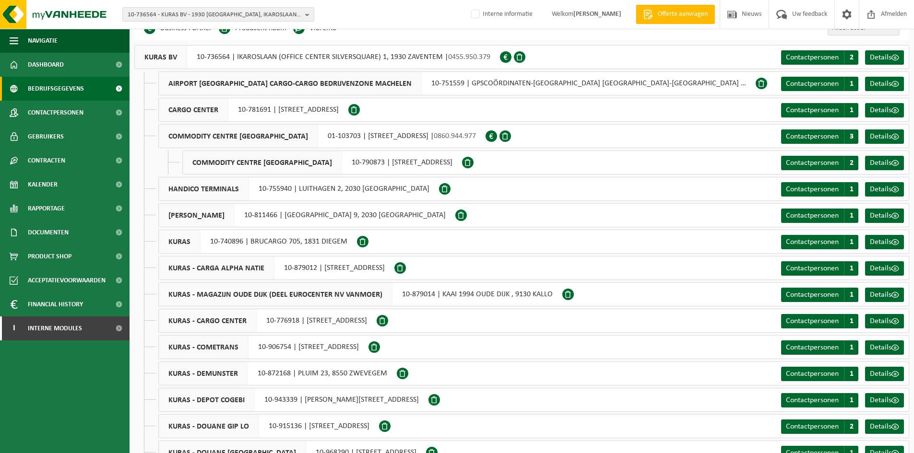
scroll to position [0, 0]
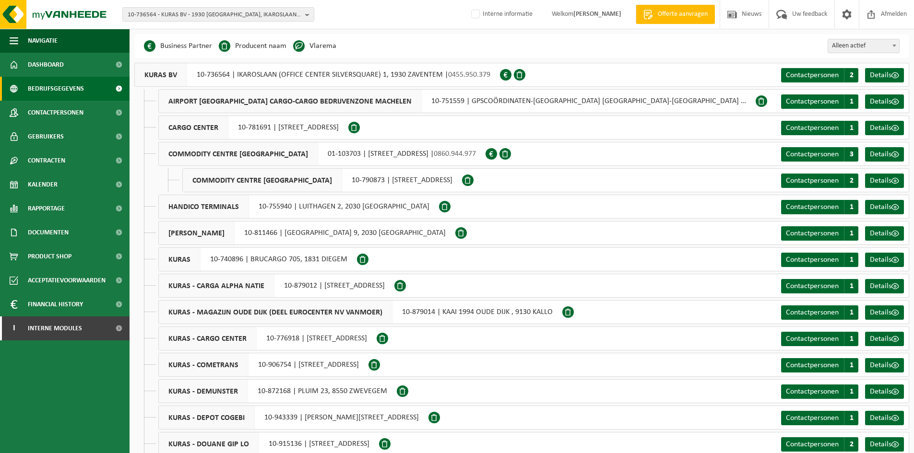
click at [502, 78] on span at bounding box center [506, 75] width 12 height 12
drag, startPoint x: 444, startPoint y: 75, endPoint x: 488, endPoint y: 77, distance: 44.6
click at [488, 77] on div "KURAS BV 10-736564 | IKAROSLAAN (OFFICE CENTER SILVERSQUARE) 1, 1930 ZAVENTEM |…" at bounding box center [316, 75] width 365 height 24
click at [494, 79] on div "KURAS BV 10-736564 | IKAROSLAAN (OFFICE CENTER SILVERSQUARE) 1, 1930 ZAVENTEM |…" at bounding box center [316, 75] width 365 height 24
drag, startPoint x: 495, startPoint y: 75, endPoint x: 440, endPoint y: 77, distance: 55.2
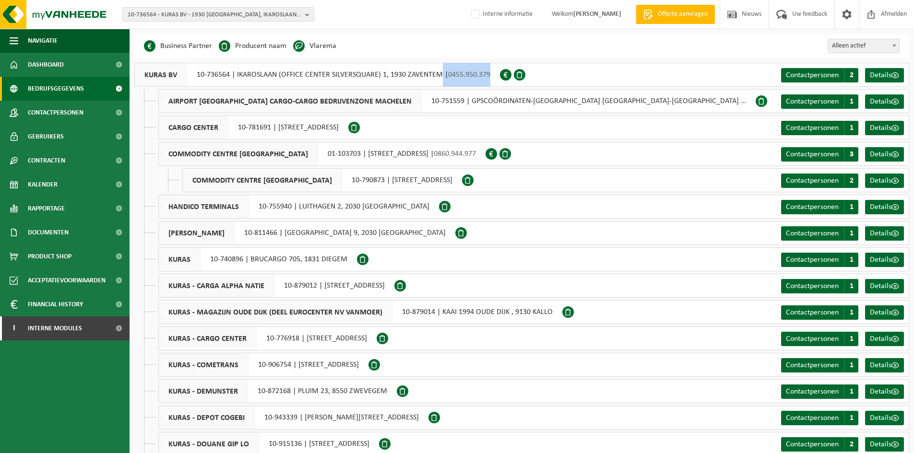
click at [440, 77] on div "KURAS BV 10-736564 | IKAROSLAAN (OFFICE CENTER SILVERSQUARE) 1, 1930 ZAVENTEM |…" at bounding box center [316, 75] width 365 height 24
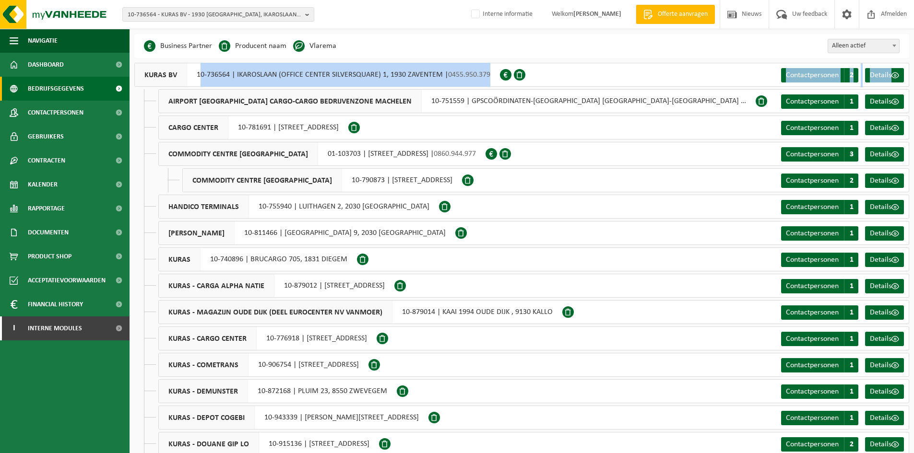
drag, startPoint x: 200, startPoint y: 71, endPoint x: 247, endPoint y: 88, distance: 49.9
click at [229, 69] on div "KURAS BV 10-736564 | IKAROSLAAN (OFFICE CENTER SILVERSQUARE) 1, 1930 ZAVENTEM |…" at bounding box center [316, 75] width 365 height 24
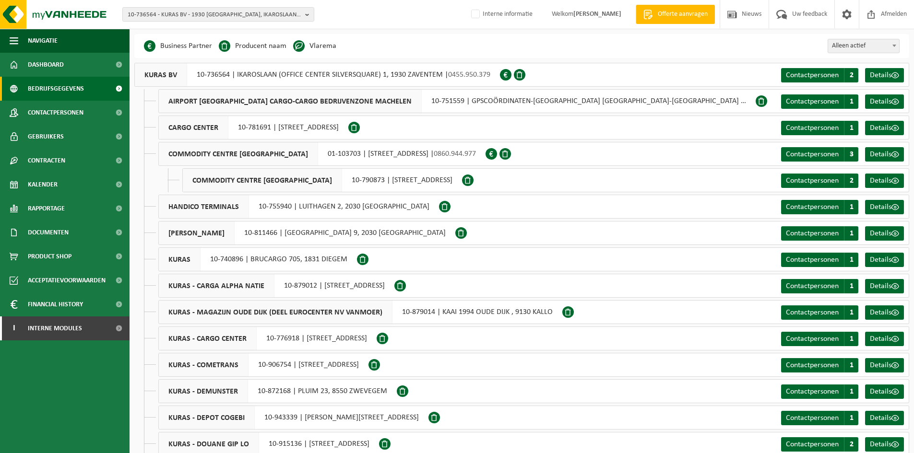
drag, startPoint x: 417, startPoint y: 88, endPoint x: 386, endPoint y: 86, distance: 31.2
click at [41, 114] on span "Contactpersonen" at bounding box center [56, 113] width 56 height 24
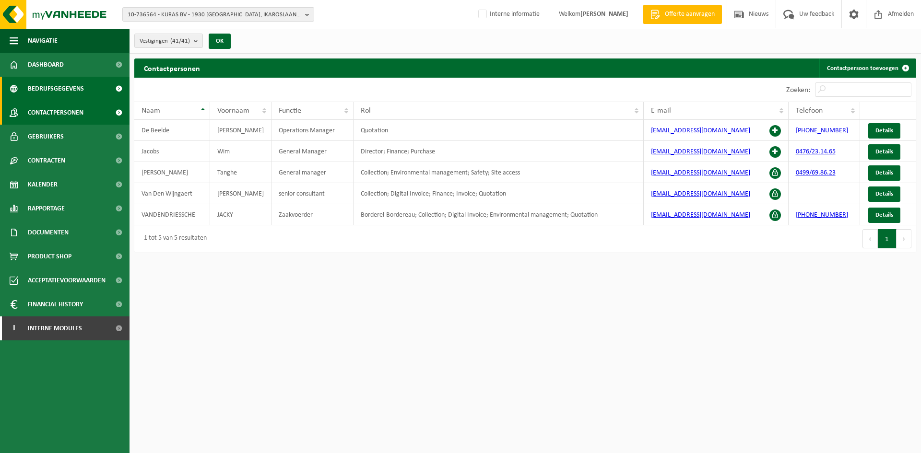
click at [53, 84] on span "Bedrijfsgegevens" at bounding box center [56, 89] width 56 height 24
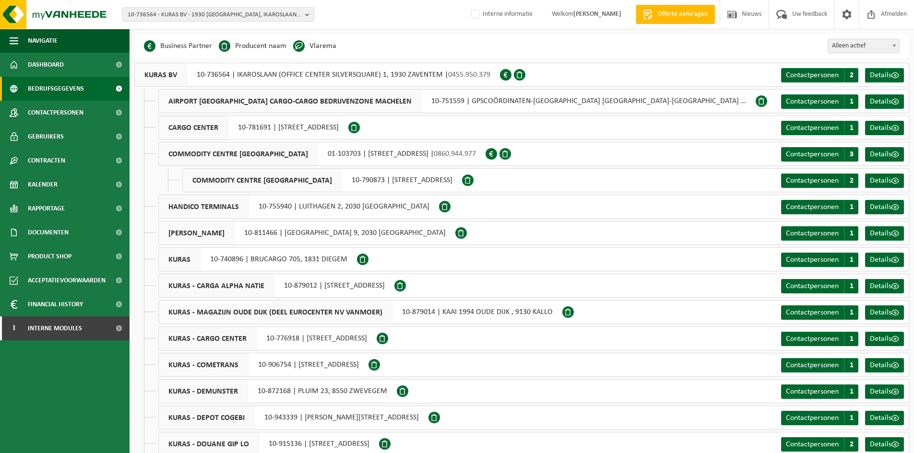
click at [267, 74] on div "KURAS BV 10-736564 | IKAROSLAAN (OFFICE CENTER SILVERSQUARE) 1, 1930 ZAVENTEM |…" at bounding box center [316, 75] width 365 height 24
click at [60, 132] on span "Gebruikers" at bounding box center [46, 137] width 36 height 24
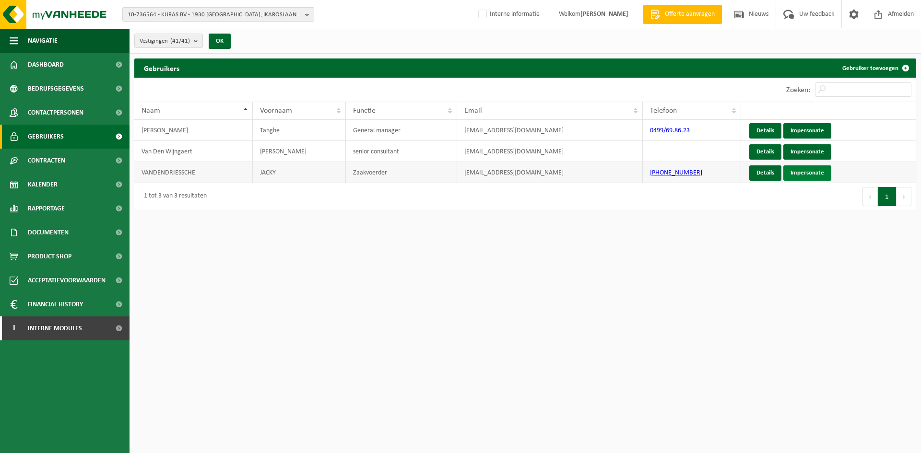
click at [803, 176] on link "Impersonate" at bounding box center [807, 172] width 48 height 15
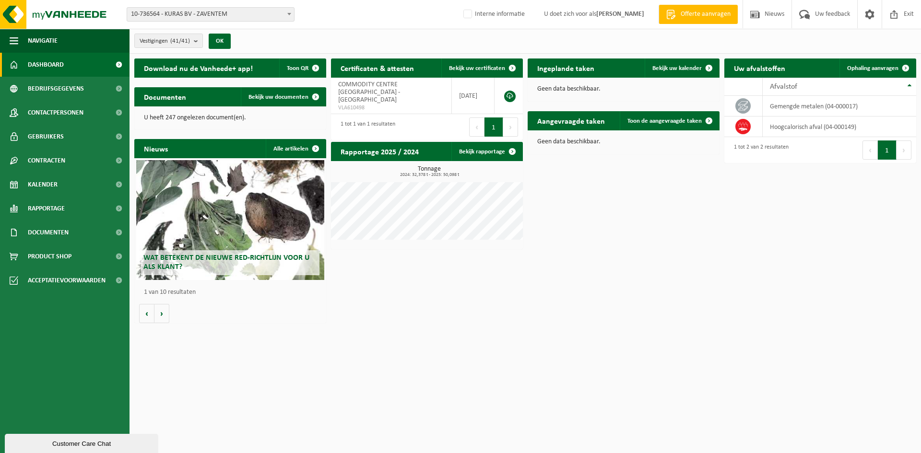
click at [28, 59] on span "Dashboard" at bounding box center [46, 65] width 36 height 24
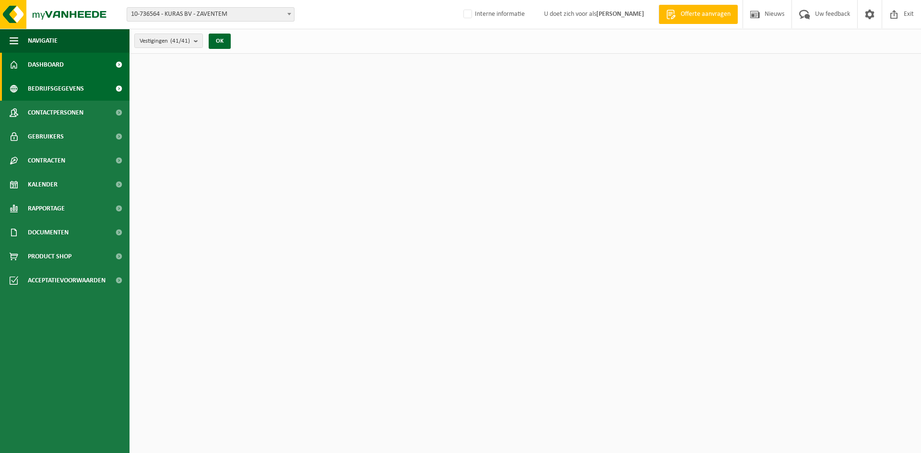
click at [75, 100] on ul "Navigatie Offerte aanvragen Nieuws Uw feedback Exit Dashboard Bedrijfsgegevens …" at bounding box center [64, 241] width 129 height 424
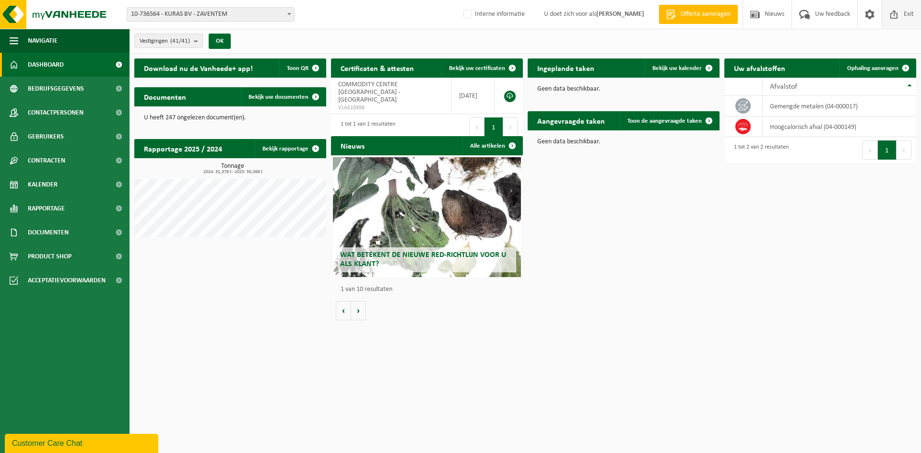
click at [902, 17] on span "Exit" at bounding box center [908, 14] width 15 height 28
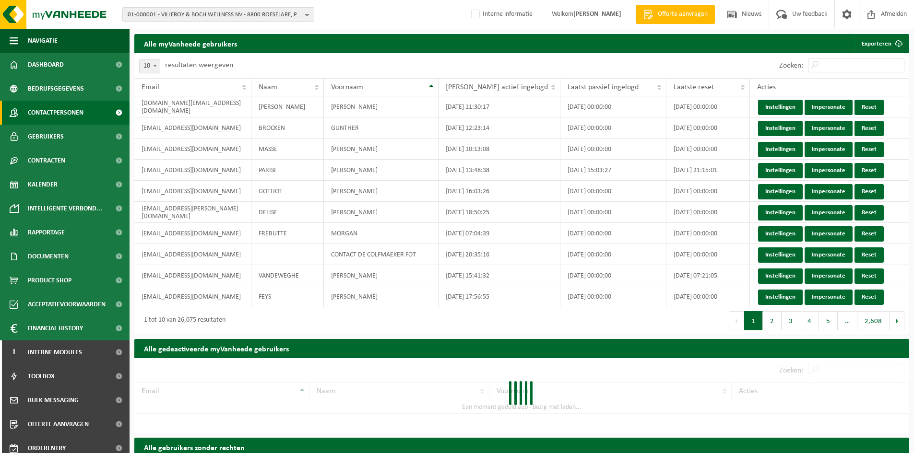
click at [43, 108] on span "Contactpersonen" at bounding box center [56, 113] width 56 height 24
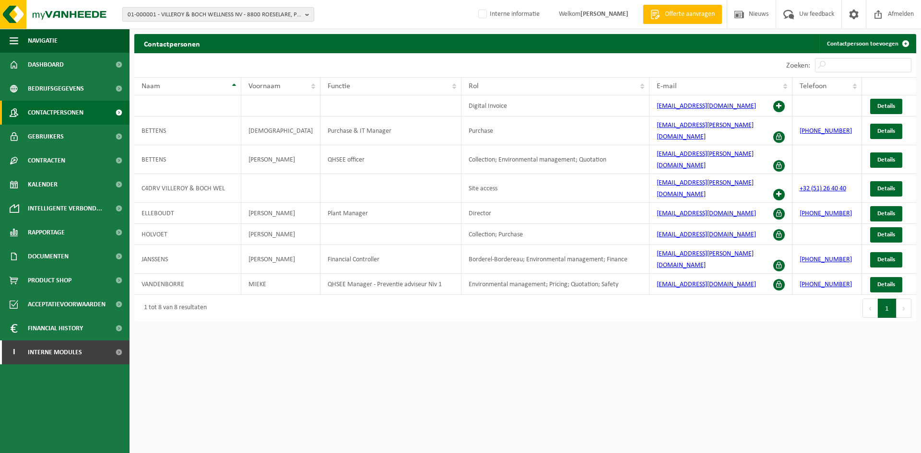
click at [203, 12] on span "01-000001 - VILLEROY & BOCH WELLNESS NV - 8800 ROESELARE, POPULIERSTRAAT 1" at bounding box center [215, 15] width 174 height 14
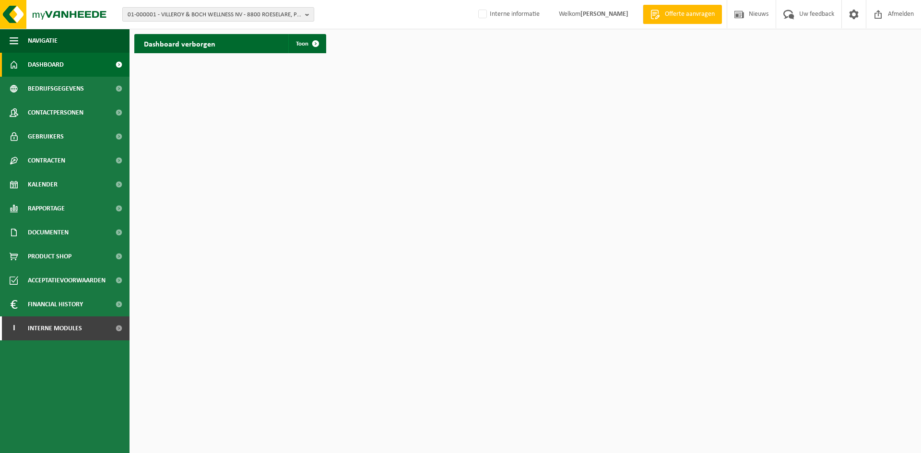
click at [213, 9] on span "01-000001 - VILLEROY & BOCH WELLNESS NV - 8800 ROESELARE, POPULIERSTRAAT 1" at bounding box center [215, 15] width 174 height 14
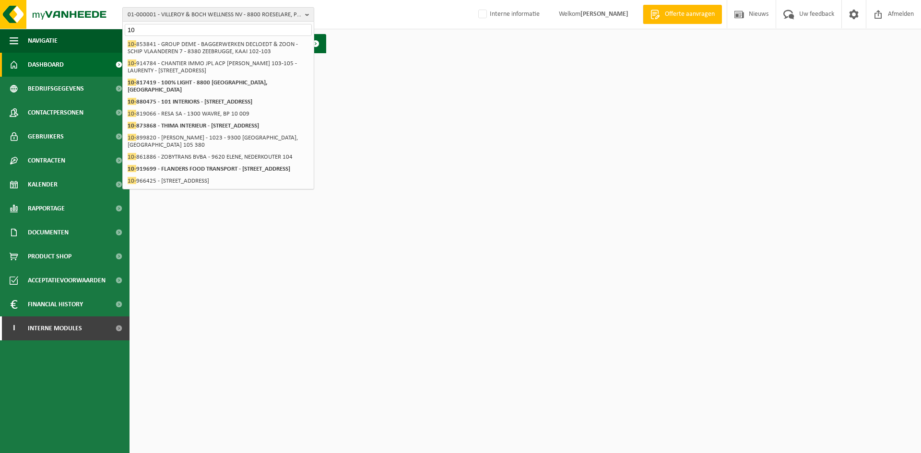
type input "1"
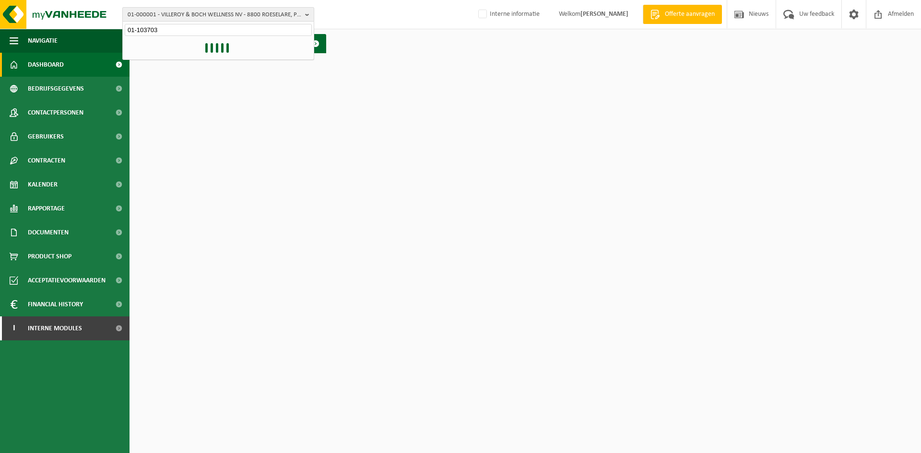
type input "01-103703"
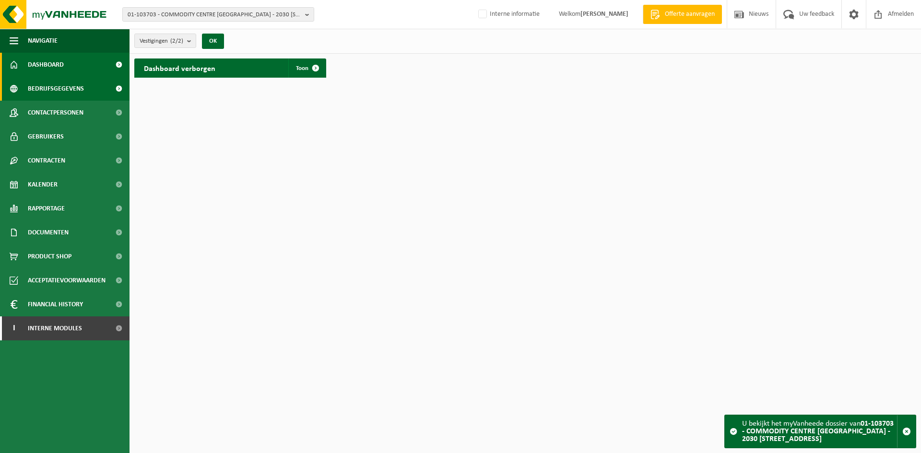
click at [41, 83] on span "Bedrijfsgegevens" at bounding box center [56, 89] width 56 height 24
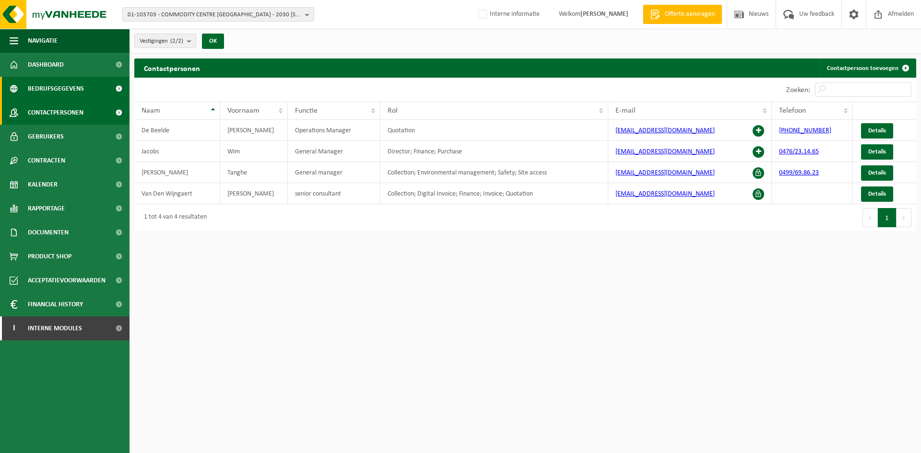
click at [87, 82] on link "Bedrijfsgegevens" at bounding box center [64, 89] width 129 height 24
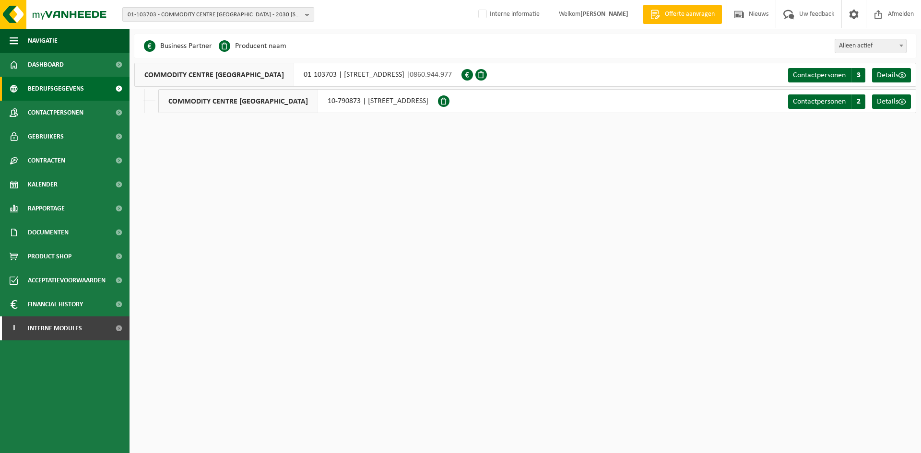
click at [223, 19] on span "01-103703 - COMMODITY CENTRE [GEOGRAPHIC_DATA] - 2030 [STREET_ADDRESS]" at bounding box center [215, 15] width 174 height 14
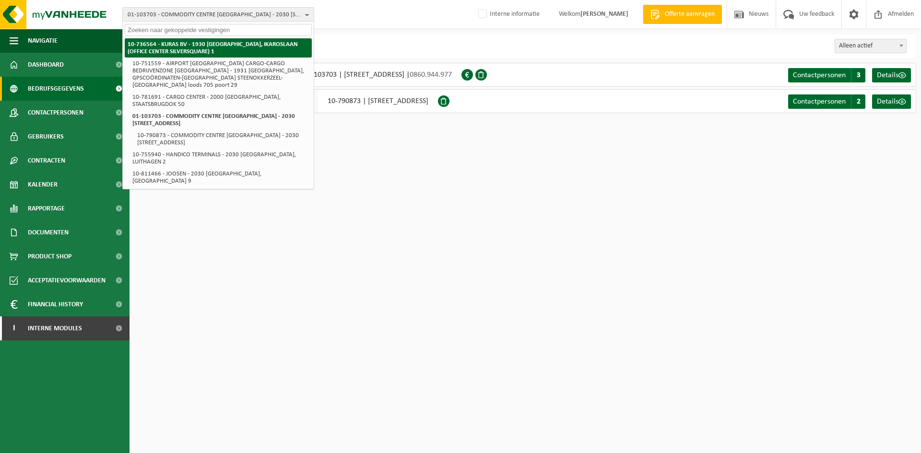
click at [207, 46] on strong "10-736564 - KURAS BV - 1930 [GEOGRAPHIC_DATA], IKAROSLAAN (OFFICE CENTER SILVER…" at bounding box center [213, 47] width 170 height 13
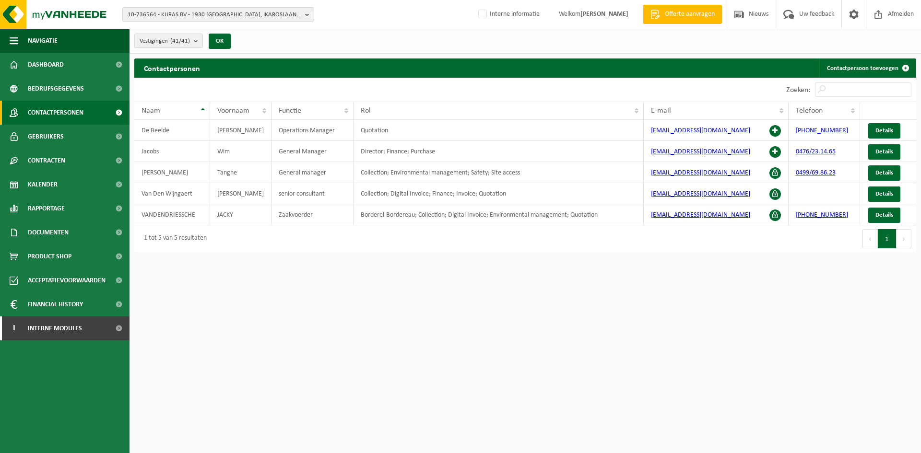
drag, startPoint x: 253, startPoint y: 217, endPoint x: 429, endPoint y: 234, distance: 177.3
click at [268, 218] on td "JACKY" at bounding box center [240, 214] width 61 height 21
click at [877, 215] on span "Details" at bounding box center [884, 215] width 18 height 6
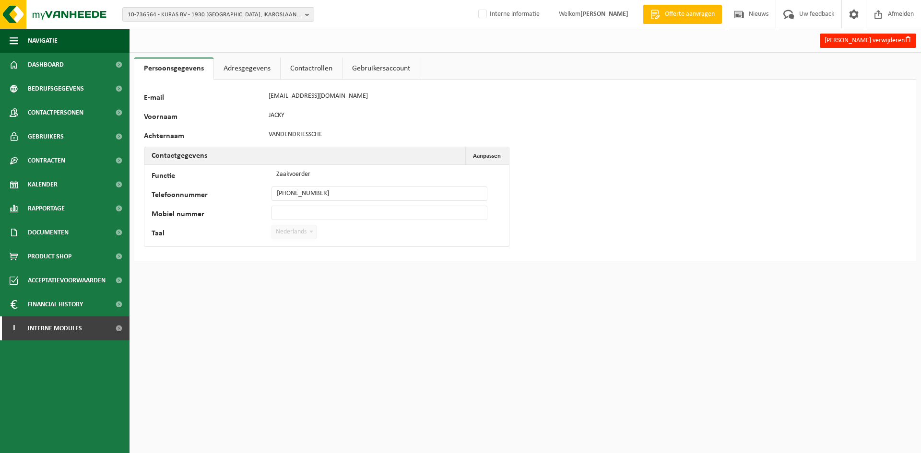
click at [246, 63] on link "Adresgegevens" at bounding box center [247, 69] width 66 height 22
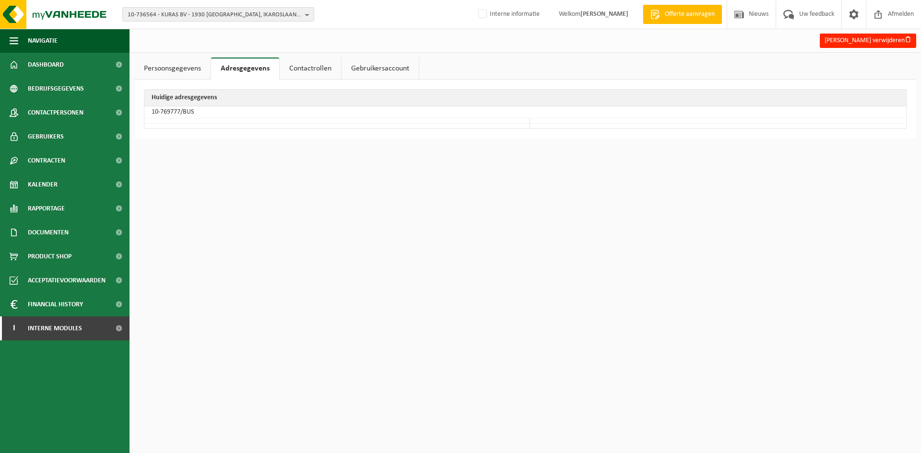
drag, startPoint x: 306, startPoint y: 71, endPoint x: 239, endPoint y: 79, distance: 67.6
click at [306, 71] on link "Contactrollen" at bounding box center [310, 69] width 61 height 22
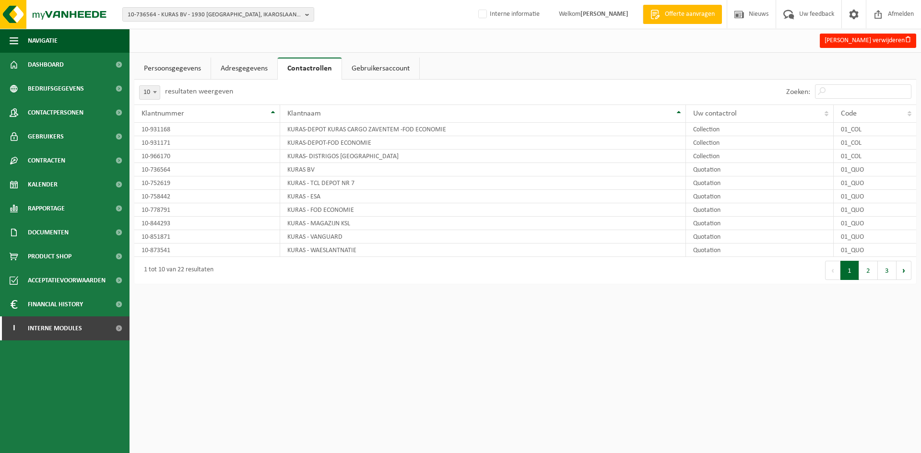
click at [247, 67] on link "Adresgegevens" at bounding box center [244, 69] width 66 height 22
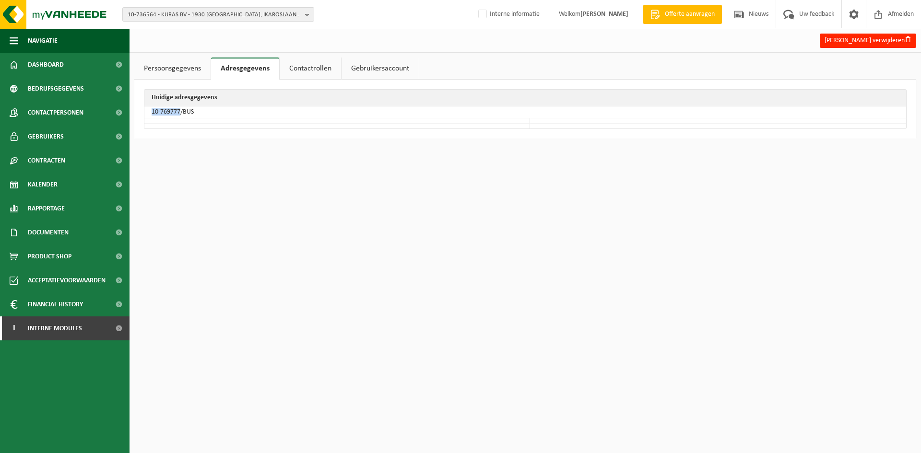
drag, startPoint x: 180, startPoint y: 113, endPoint x: 149, endPoint y: 112, distance: 31.2
click at [149, 113] on td "10-769777/BUS" at bounding box center [525, 112] width 762 height 12
copy td "10-769777"
click at [195, 16] on span "10-736564 - KURAS BV - 1930 [GEOGRAPHIC_DATA], IKAROSLAAN (OFFICE CENTER SILVER…" at bounding box center [215, 15] width 174 height 14
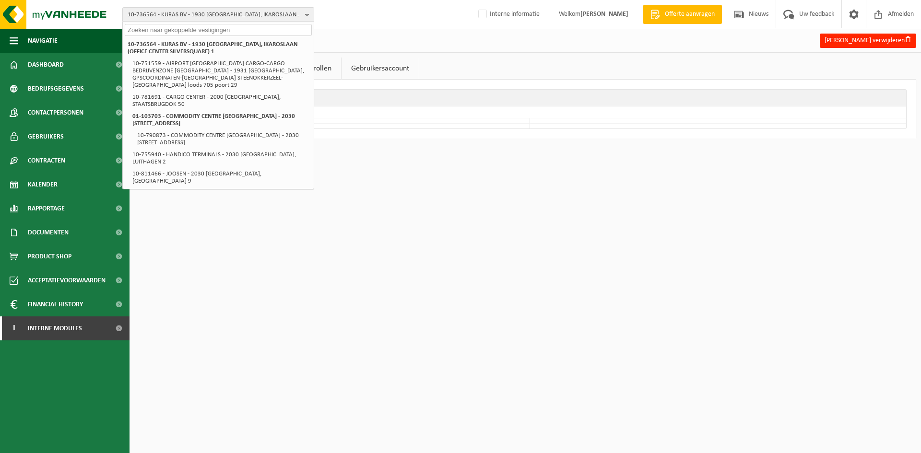
paste input "10-736564"
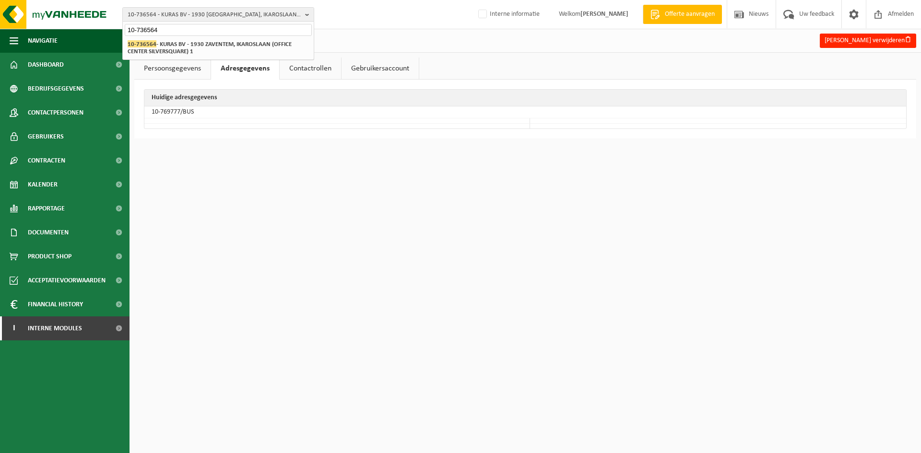
type input "10-736564"
click at [451, 39] on div "Jacky Vandendriessche verwijderen" at bounding box center [524, 41] width 791 height 20
click at [213, 17] on span "10-736564 - KURAS BV - 1930 [GEOGRAPHIC_DATA], IKAROSLAAN (OFFICE CENTER SILVER…" at bounding box center [215, 15] width 174 height 14
click at [388, 12] on div "10-736564 - KURAS BV - 1930 ZAVENTEM, IKAROSLAAN (OFFICE CENTER SILVERSQUARE) 1…" at bounding box center [460, 14] width 921 height 29
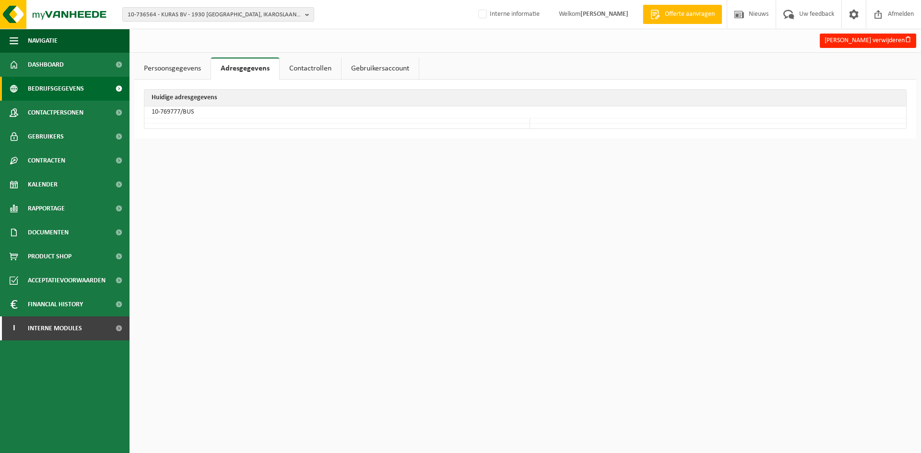
click at [51, 84] on span "Bedrijfsgegevens" at bounding box center [56, 89] width 56 height 24
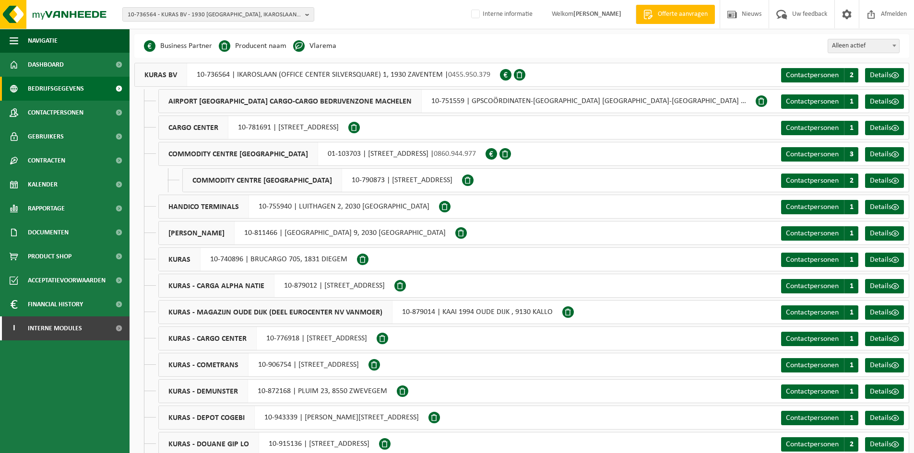
click at [213, 71] on div "KURAS BV 10-736564 | IKAROSLAAN (OFFICE CENTER SILVERSQUARE) 1, 1930 ZAVENTEM |…" at bounding box center [316, 75] width 365 height 24
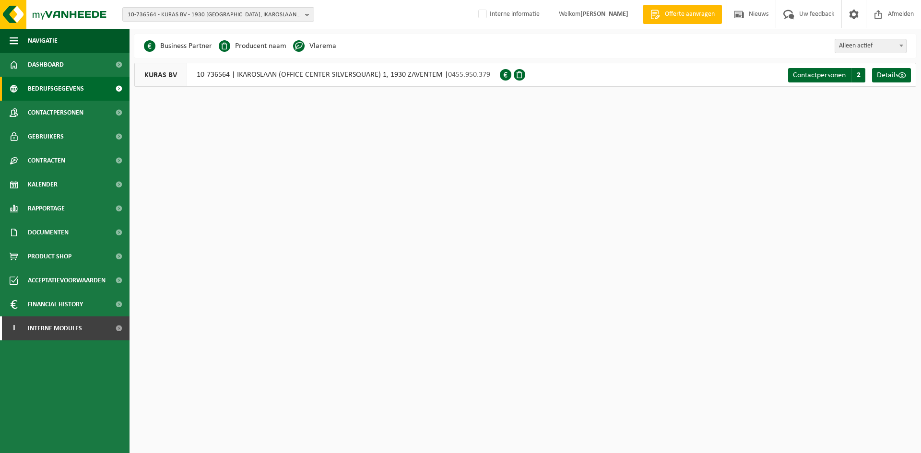
click at [204, 72] on div "KURAS BV 10-736564 | IKAROSLAAN (OFFICE CENTER SILVERSQUARE) 1, 1930 ZAVENTEM |…" at bounding box center [316, 75] width 365 height 24
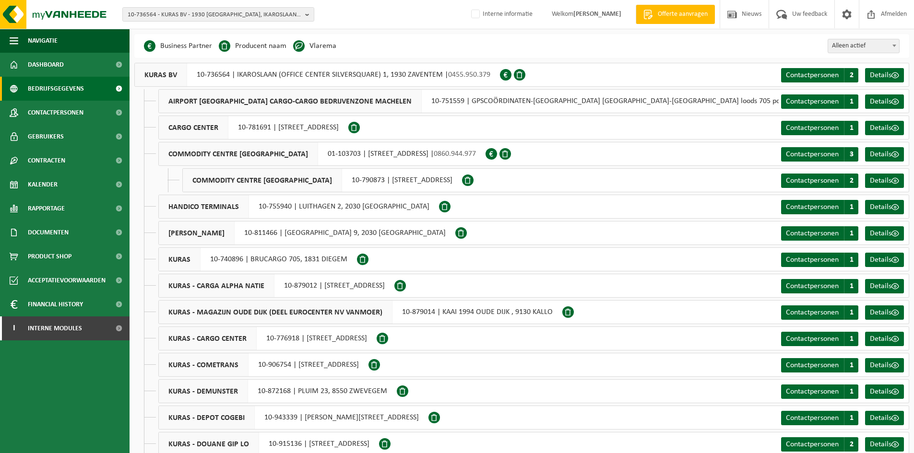
click at [719, 349] on div "KURAS - CARGO CENTER 10-776918 | STRAATSBURGDOK - ZUIDKAAI 50, 2030 ANTWERPEN C…" at bounding box center [533, 339] width 751 height 24
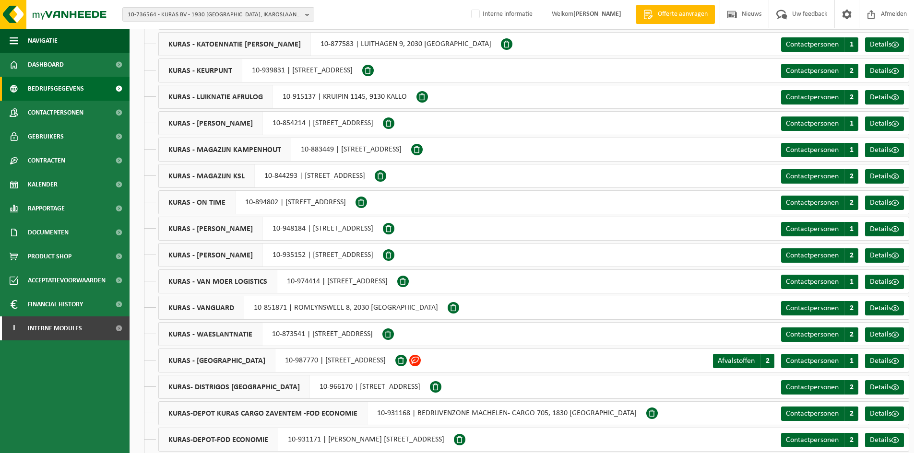
scroll to position [703, 0]
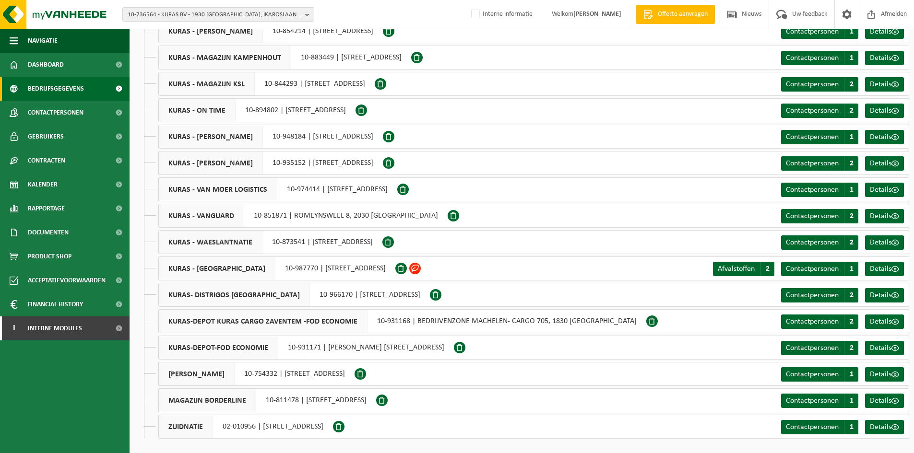
click at [280, 265] on div "KURAS - WESTLANDIA 10-987770 | ZWAANHOFWEG 2, 8900 IEPER" at bounding box center [276, 269] width 237 height 24
click at [275, 268] on div "KURAS - WESTLANDIA 10-987770 | ZWAANHOFWEG 2, 8900 IEPER" at bounding box center [276, 269] width 237 height 24
drag, startPoint x: 256, startPoint y: 269, endPoint x: 290, endPoint y: 273, distance: 34.8
click at [290, 273] on div "KURAS - WESTLANDIA 10-987770 | ZWAANHOFWEG 2, 8900 IEPER" at bounding box center [276, 269] width 237 height 24
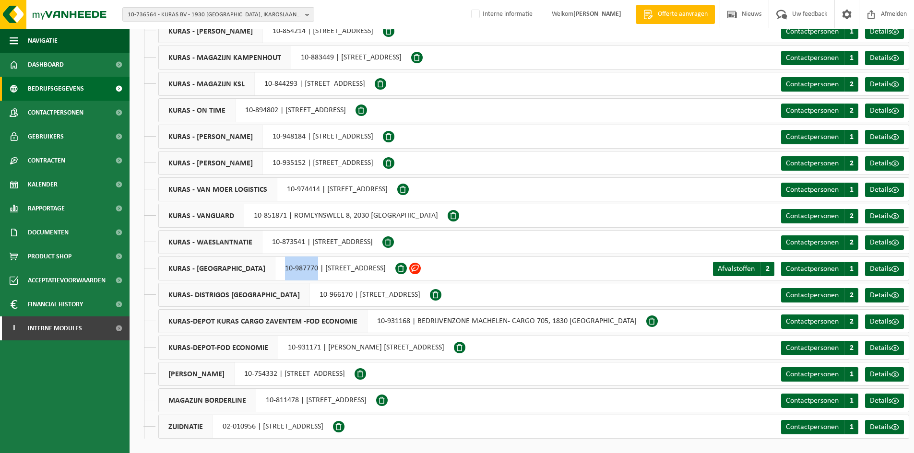
copy div "10-987770"
drag, startPoint x: 304, startPoint y: 268, endPoint x: 277, endPoint y: 270, distance: 26.9
click at [304, 268] on div "KURAS - WESTLANDIA 10-987770 | ZWAANHOFWEG 2, 8900 IEPER" at bounding box center [276, 269] width 237 height 24
drag, startPoint x: 252, startPoint y: 267, endPoint x: 291, endPoint y: 274, distance: 40.0
click at [291, 274] on div "KURAS - WESTLANDIA 10-987770 | ZWAANHOFWEG 2, 8900 IEPER" at bounding box center [276, 269] width 237 height 24
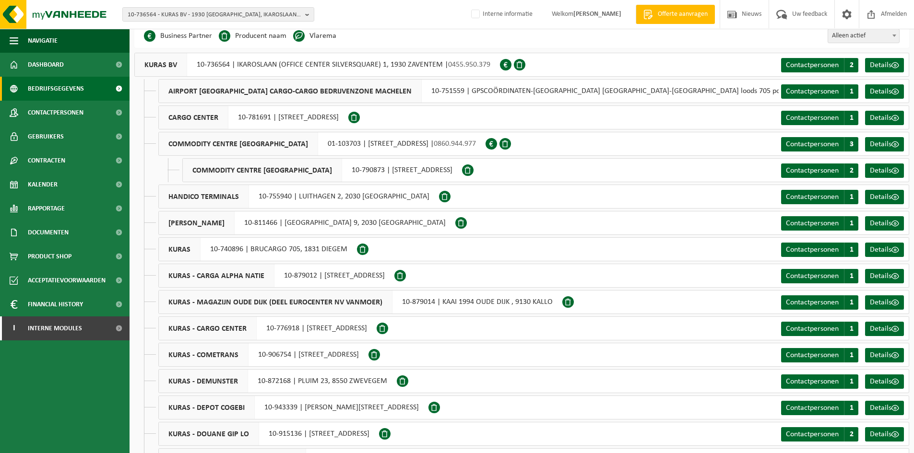
scroll to position [0, 0]
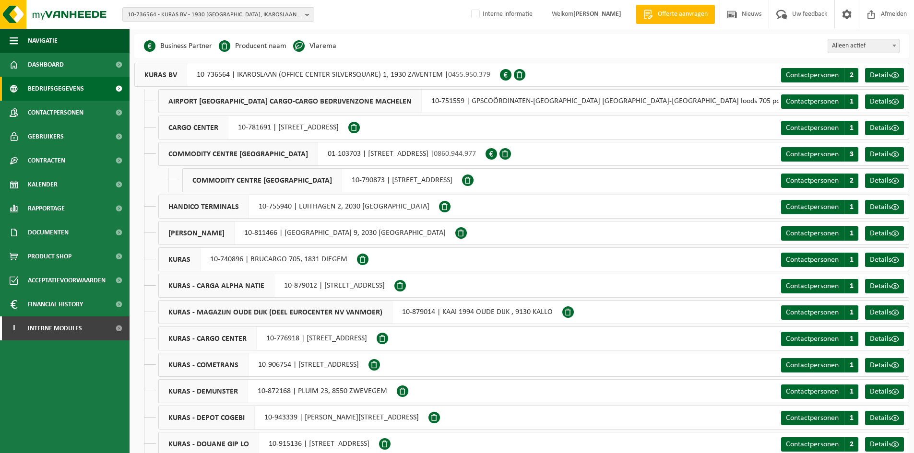
click at [294, 109] on span "AIRPORT BRUSSELS CARGO-CARGO BEDRIJVENZONE MACHELEN" at bounding box center [290, 101] width 263 height 23
drag, startPoint x: 201, startPoint y: 76, endPoint x: 230, endPoint y: 79, distance: 29.4
click at [230, 79] on div "KURAS BV 10-736564 | IKAROSLAAN (OFFICE CENTER SILVERSQUARE) 1, 1930 ZAVENTEM |…" at bounding box center [316, 75] width 365 height 24
copy div "10-736564"
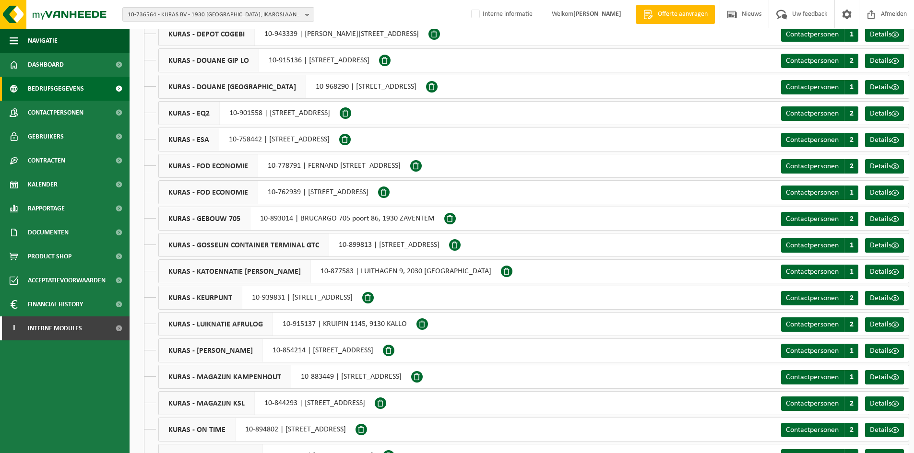
scroll to position [639, 0]
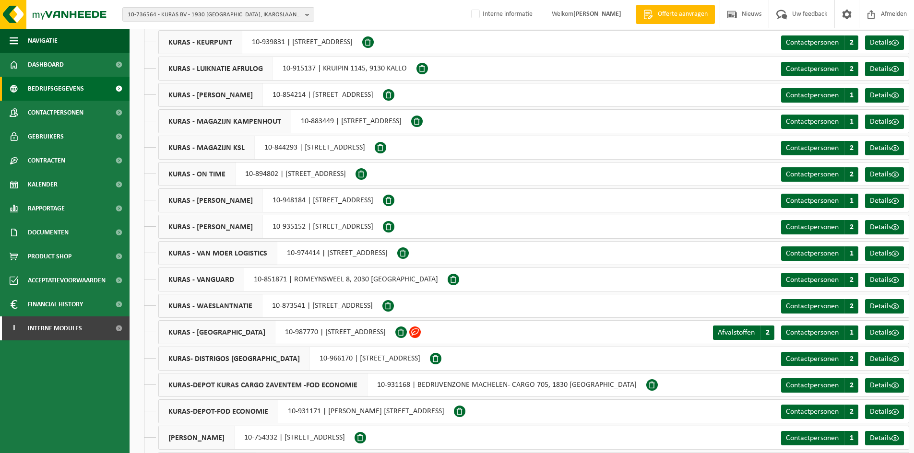
click at [274, 332] on div "KURAS - WESTLANDIA 10-987770 | ZWAANHOFWEG 2, 8900 IEPER" at bounding box center [276, 332] width 237 height 24
drag, startPoint x: 251, startPoint y: 332, endPoint x: 435, endPoint y: 353, distance: 184.9
click at [290, 337] on div "KURAS - WESTLANDIA 10-987770 | ZWAANHOFWEG 2, 8900 IEPER" at bounding box center [276, 332] width 237 height 24
copy div "10-987770"
click at [714, 306] on div "KURAS - WAESLANTNATIE 10-873541 | SCHENKELDIJK 91, 2030 ANTWERPEN Contactperson…" at bounding box center [533, 306] width 751 height 24
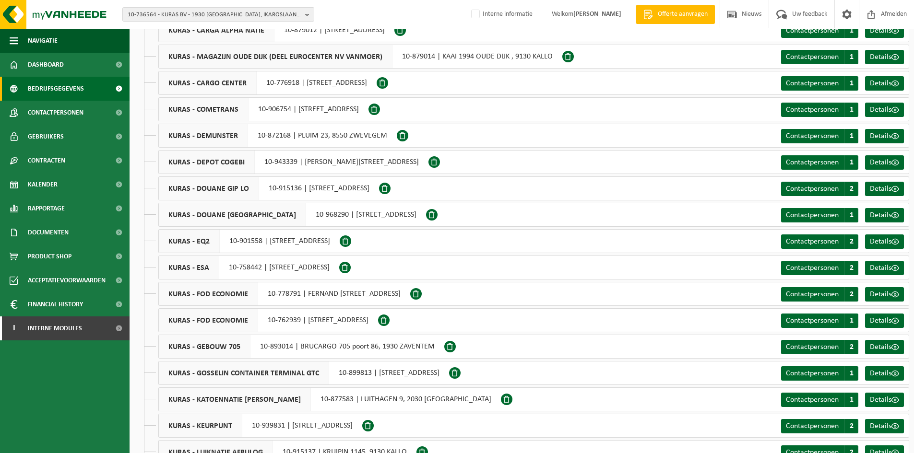
scroll to position [0, 0]
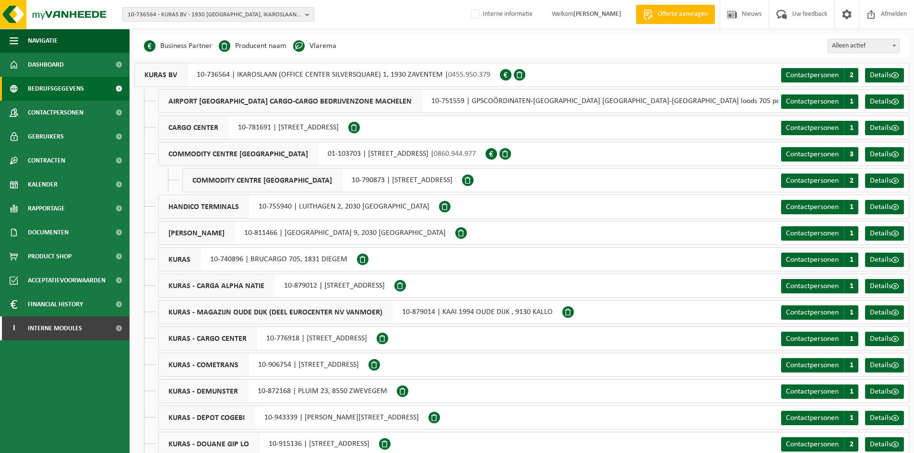
click at [149, 10] on span "10-736564 - KURAS BV - 1930 [GEOGRAPHIC_DATA], IKAROSLAAN (OFFICE CENTER SILVER…" at bounding box center [215, 15] width 174 height 14
type input "provincie de liege"
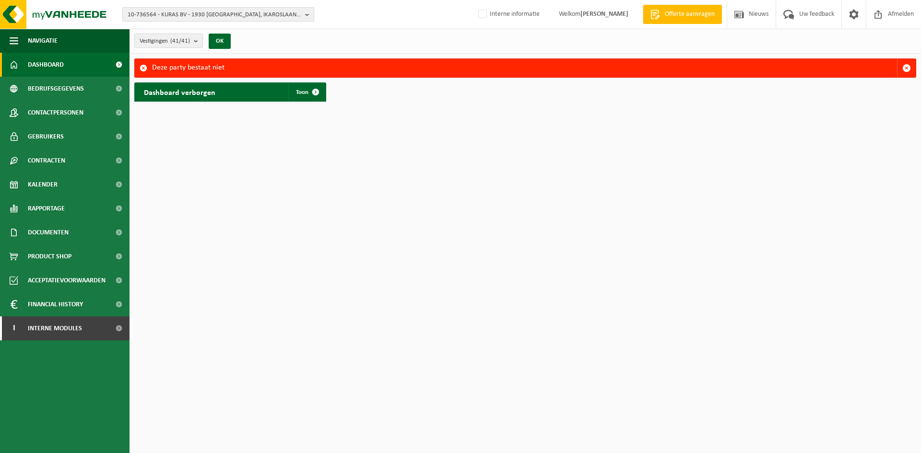
click at [201, 14] on span "10-736564 - KURAS BV - 1930 [GEOGRAPHIC_DATA], IKAROSLAAN (OFFICE CENTER SILVER…" at bounding box center [215, 15] width 174 height 14
type input "h"
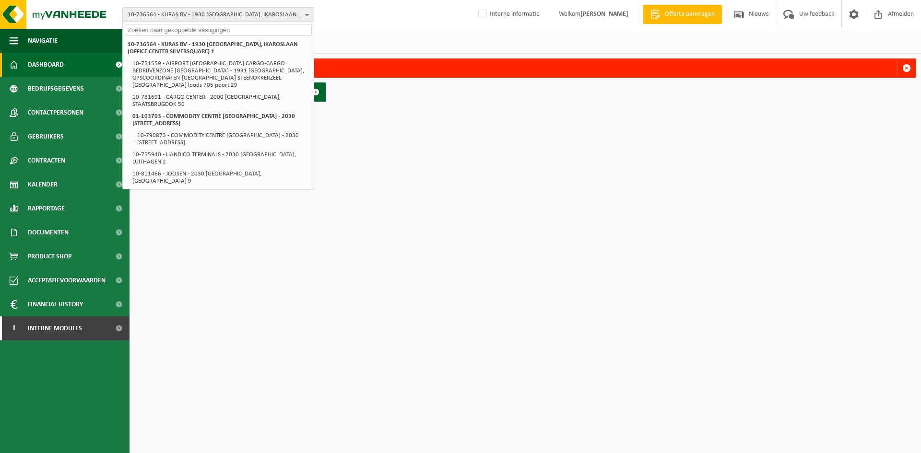
click at [208, 24] on div at bounding box center [218, 29] width 191 height 15
click at [205, 31] on input "text" at bounding box center [218, 30] width 187 height 12
paste input "[STREET_ADDRESS]"
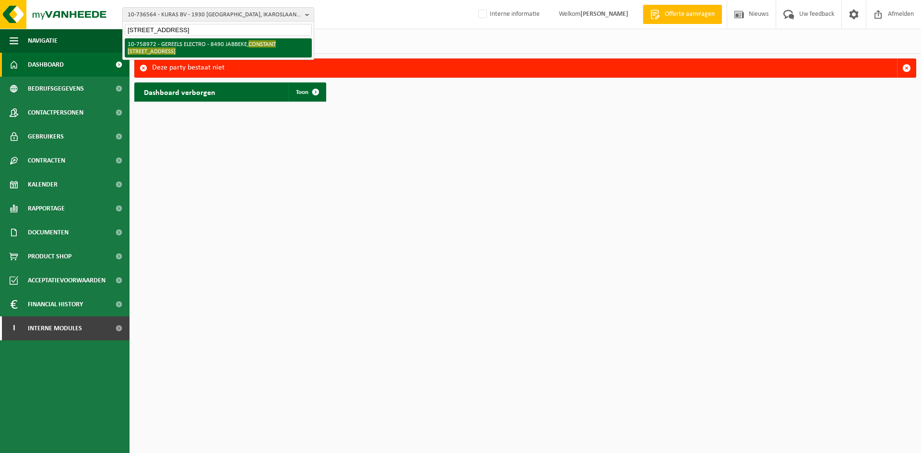
type input "[STREET_ADDRESS]"
click at [218, 47] on li "10-758972 - GEREELS ELECTRO - 8490 [PERSON_NAME][STREET_ADDRESS][PERSON_NAME]" at bounding box center [218, 47] width 187 height 19
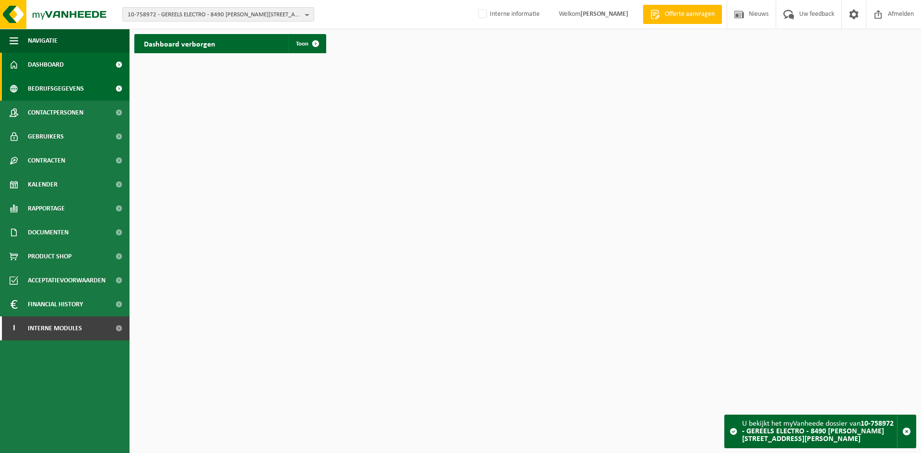
click at [90, 93] on link "Bedrijfsgegevens" at bounding box center [64, 89] width 129 height 24
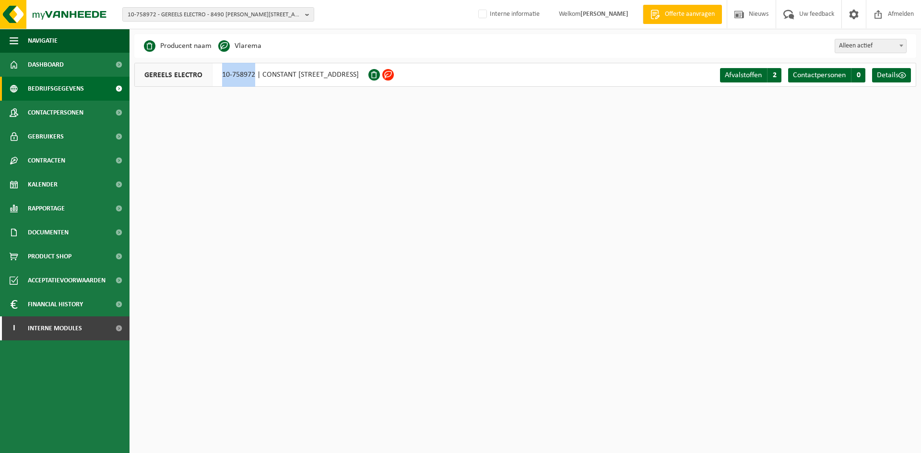
drag, startPoint x: 234, startPoint y: 80, endPoint x: 254, endPoint y: 79, distance: 19.7
click at [254, 79] on div "GEREELS ELECTRO 10-758972 | CONSTANT PERMEKELAAN 77, 8490 JABBEKE" at bounding box center [251, 75] width 234 height 24
copy div "10-758972"
